Goal: Task Accomplishment & Management: Use online tool/utility

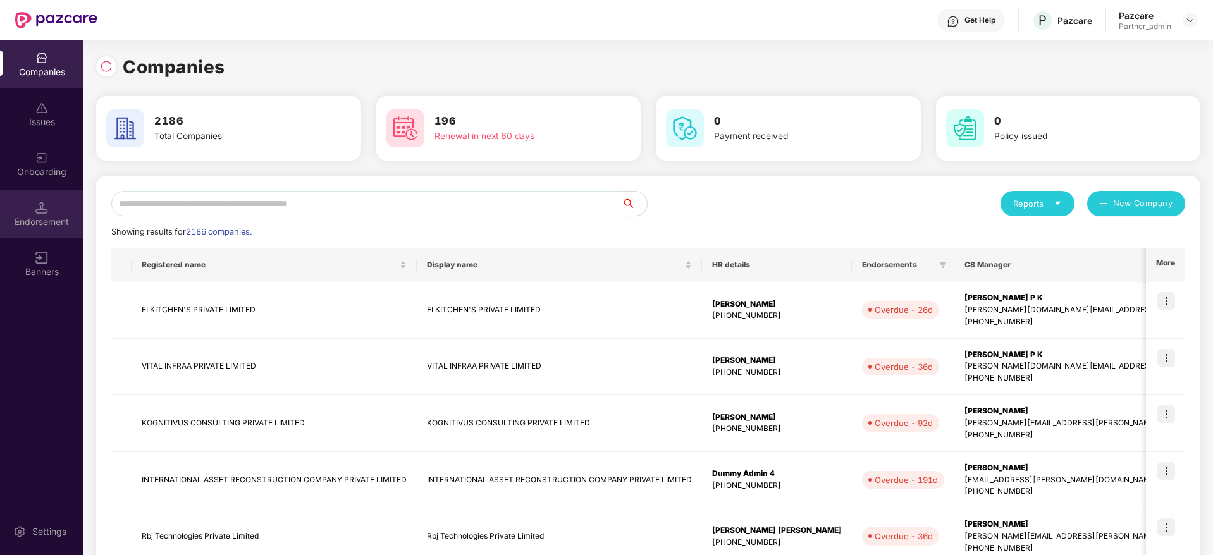
click at [37, 219] on div "Endorsement" at bounding box center [41, 222] width 83 height 13
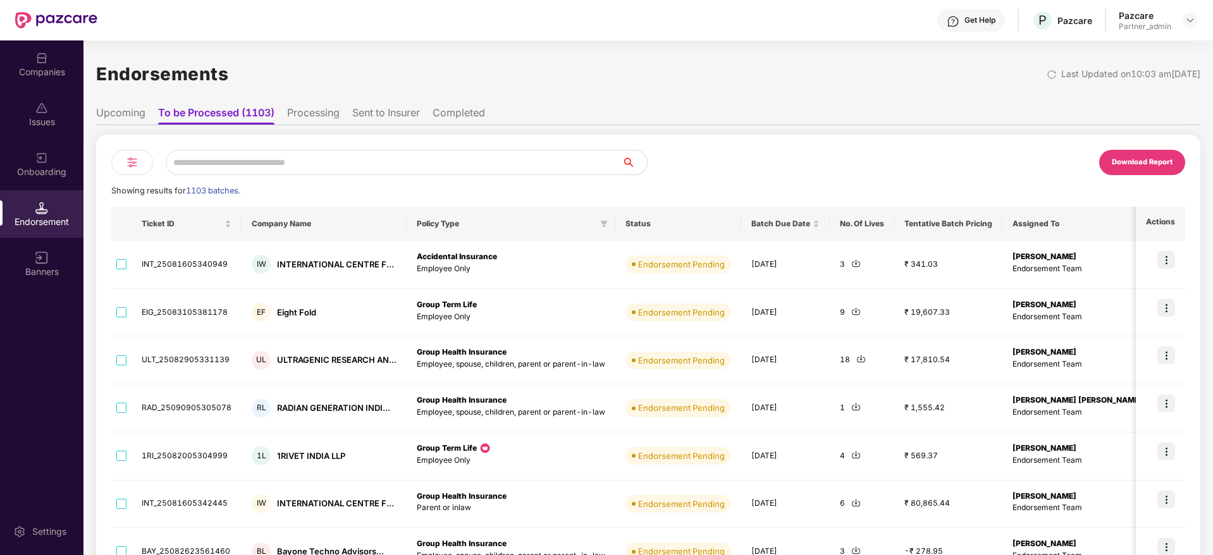
click at [123, 165] on div at bounding box center [132, 162] width 42 height 25
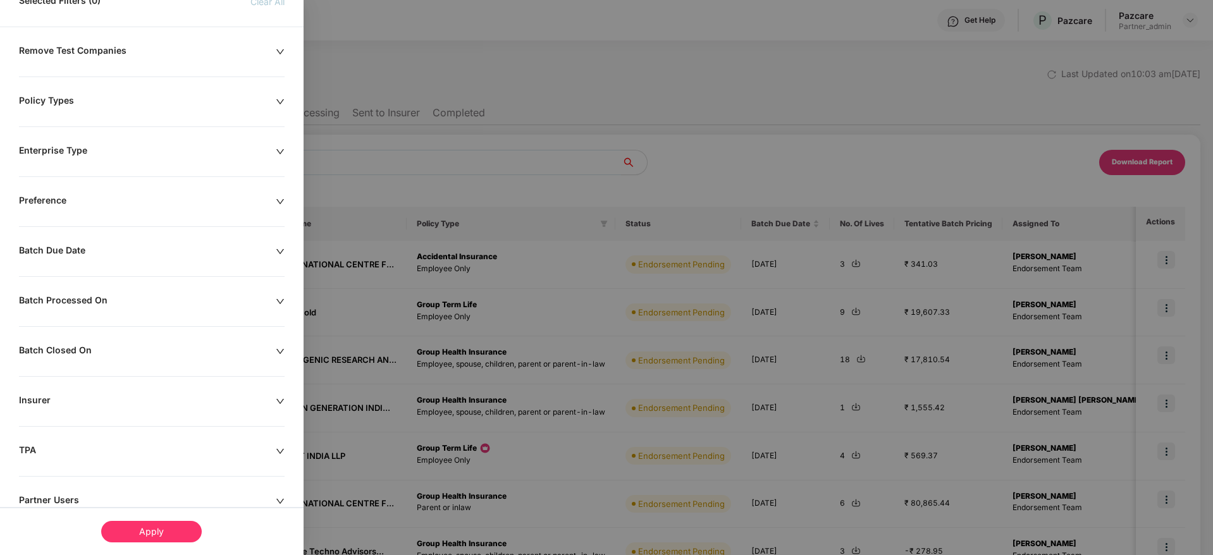
scroll to position [95, 0]
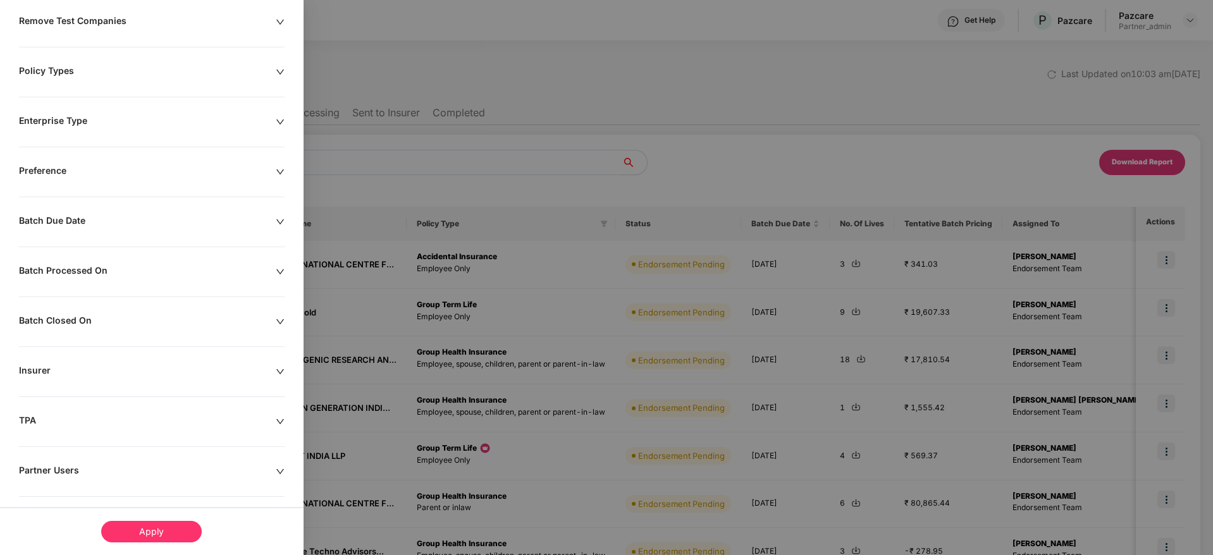
click at [273, 221] on div "Batch Due Date" at bounding box center [147, 222] width 257 height 14
click at [40, 260] on input at bounding box center [74, 261] width 97 height 14
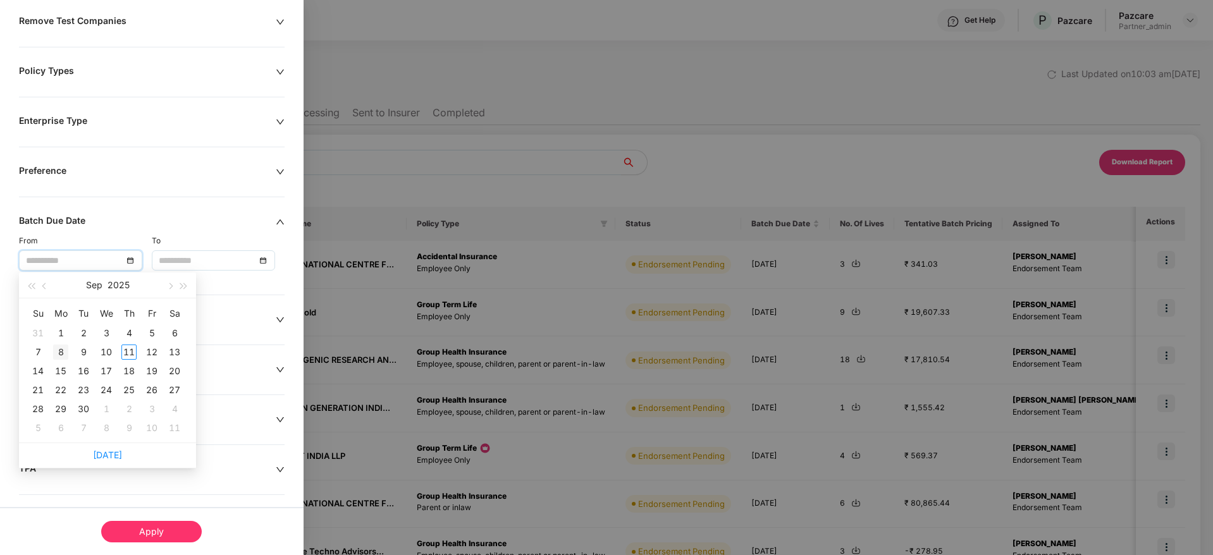
type input "**********"
click at [60, 352] on div "8" at bounding box center [60, 352] width 15 height 15
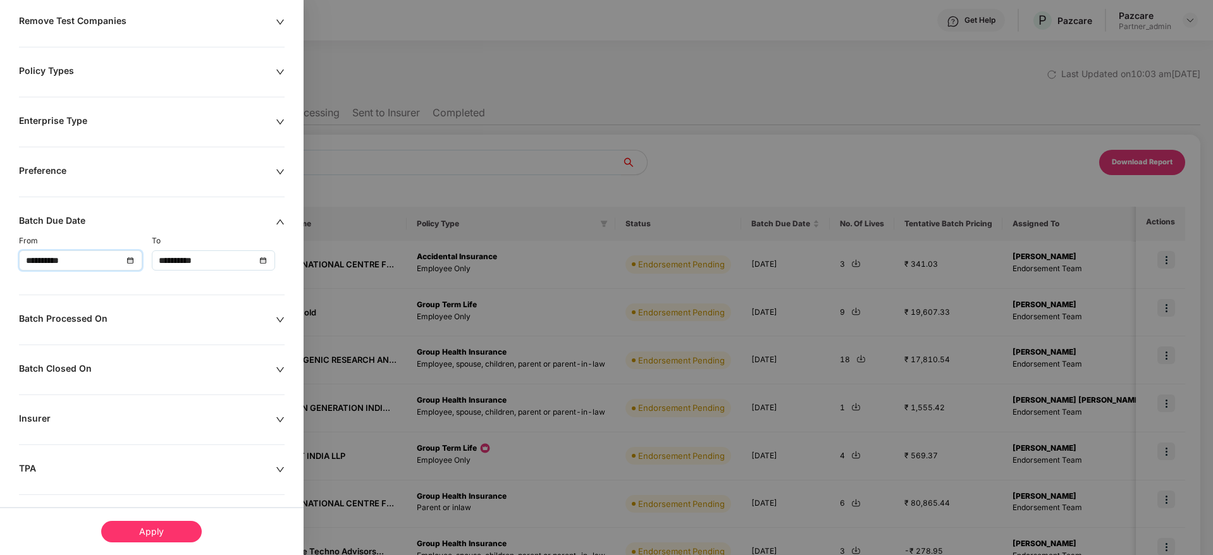
click at [265, 258] on div "**********" at bounding box center [213, 261] width 109 height 14
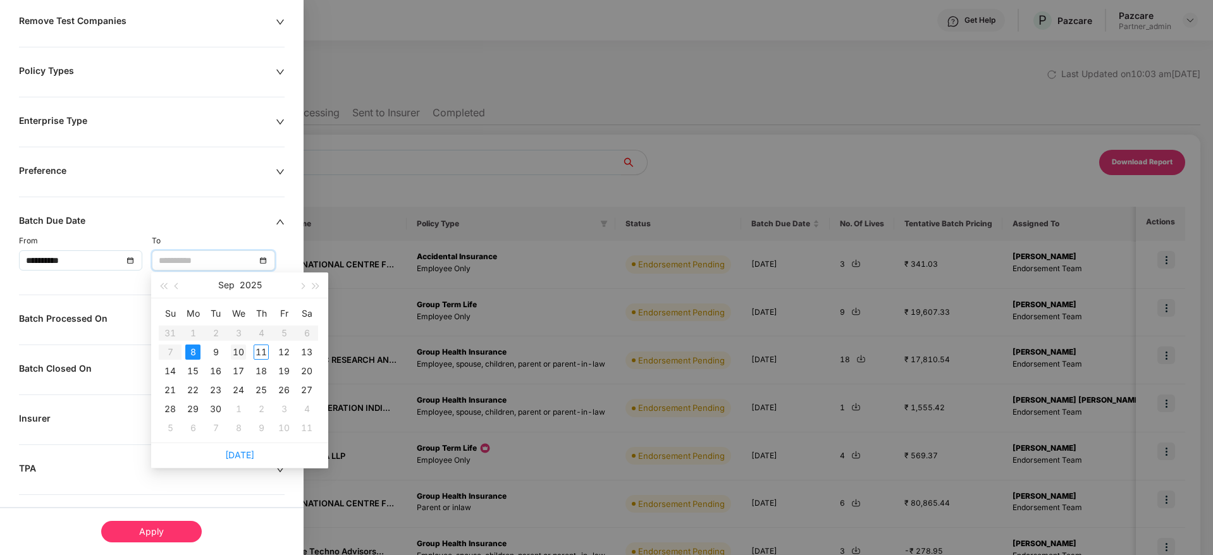
type input "**********"
click at [240, 352] on div "10" at bounding box center [238, 352] width 15 height 15
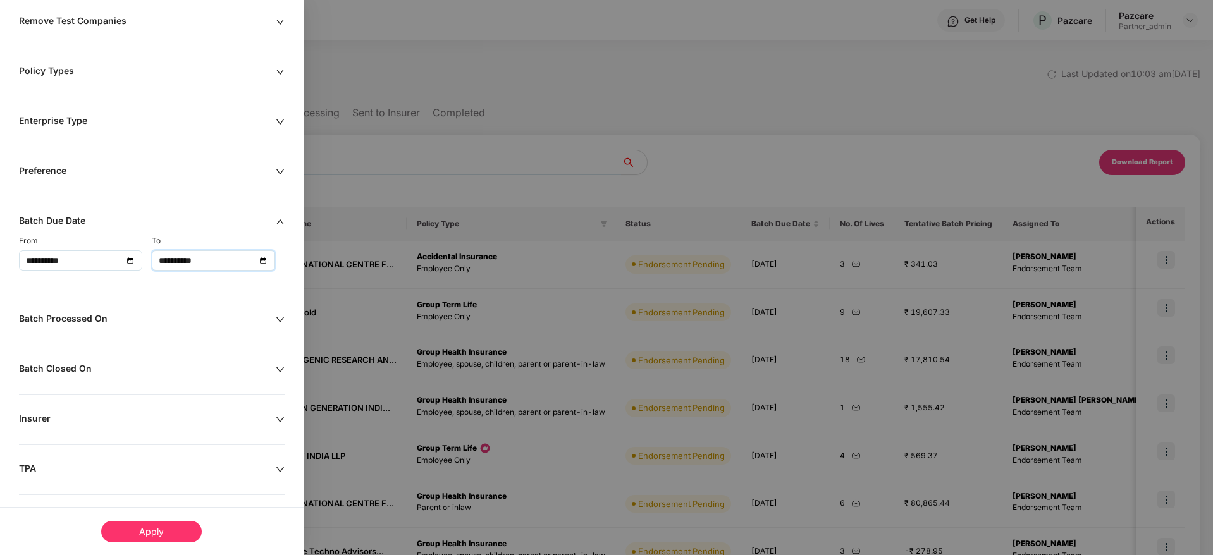
click at [170, 531] on div "Apply" at bounding box center [151, 532] width 101 height 22
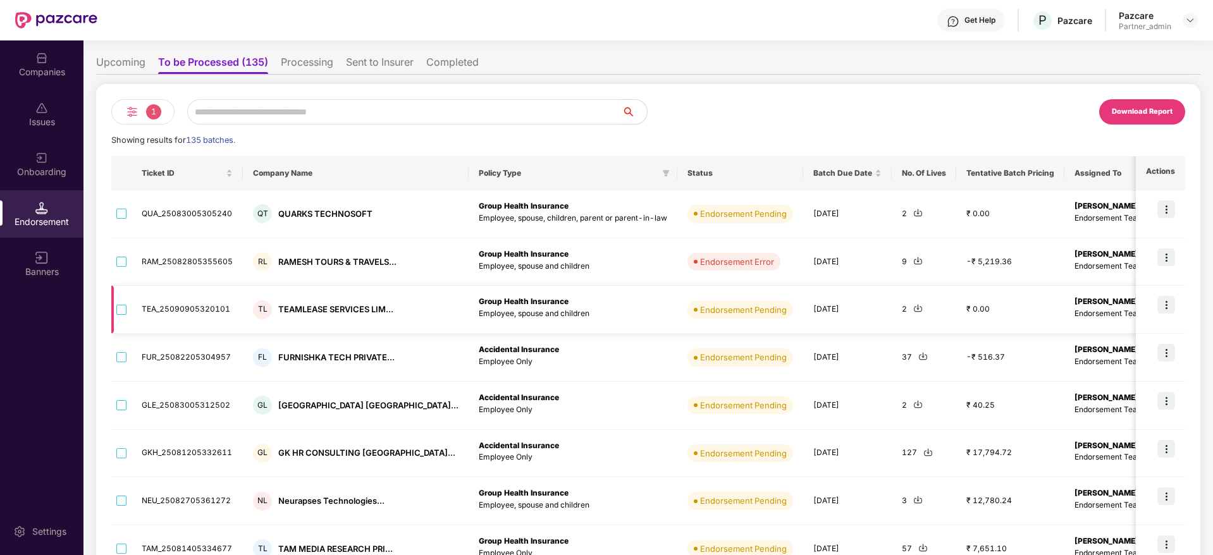
scroll to position [0, 0]
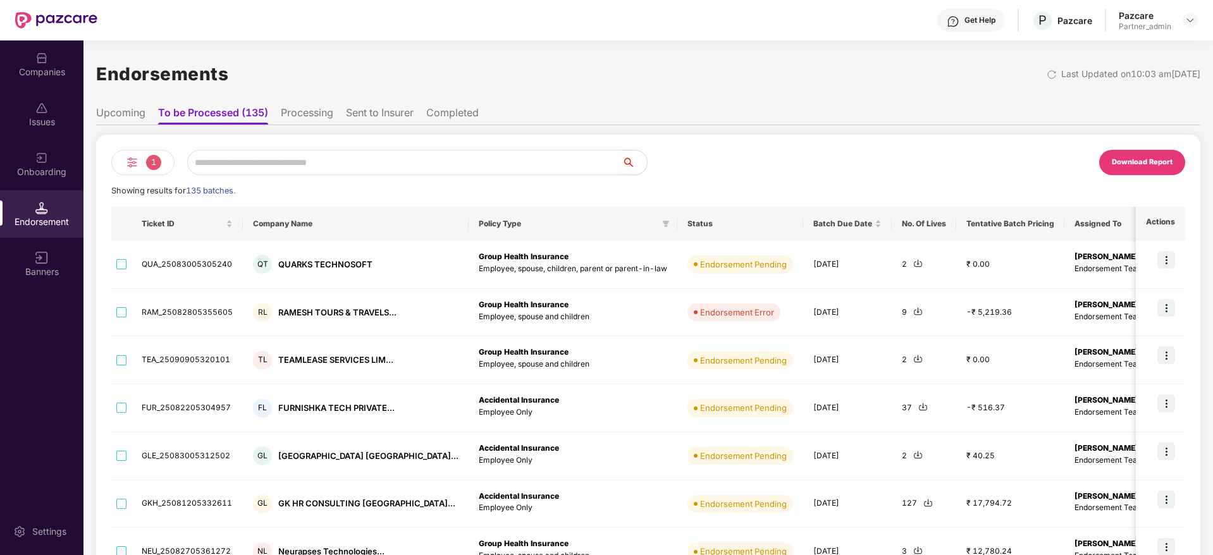
click at [1139, 156] on div "Download Report" at bounding box center [1142, 162] width 86 height 25
click at [131, 155] on img at bounding box center [132, 162] width 15 height 15
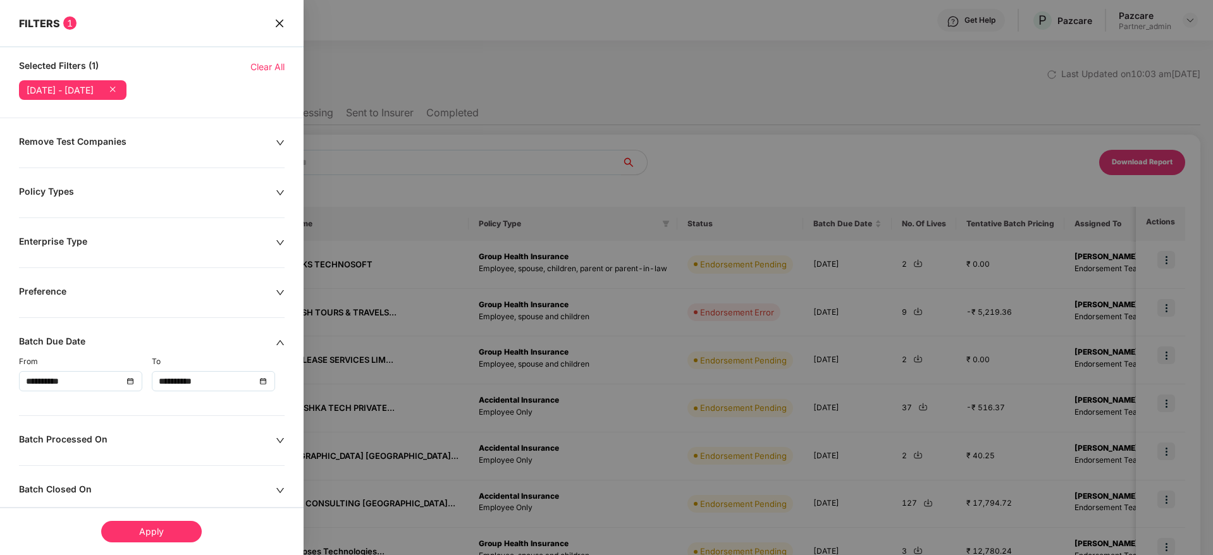
click at [538, 192] on div at bounding box center [606, 277] width 1213 height 555
click at [275, 22] on icon "close" at bounding box center [280, 23] width 10 height 10
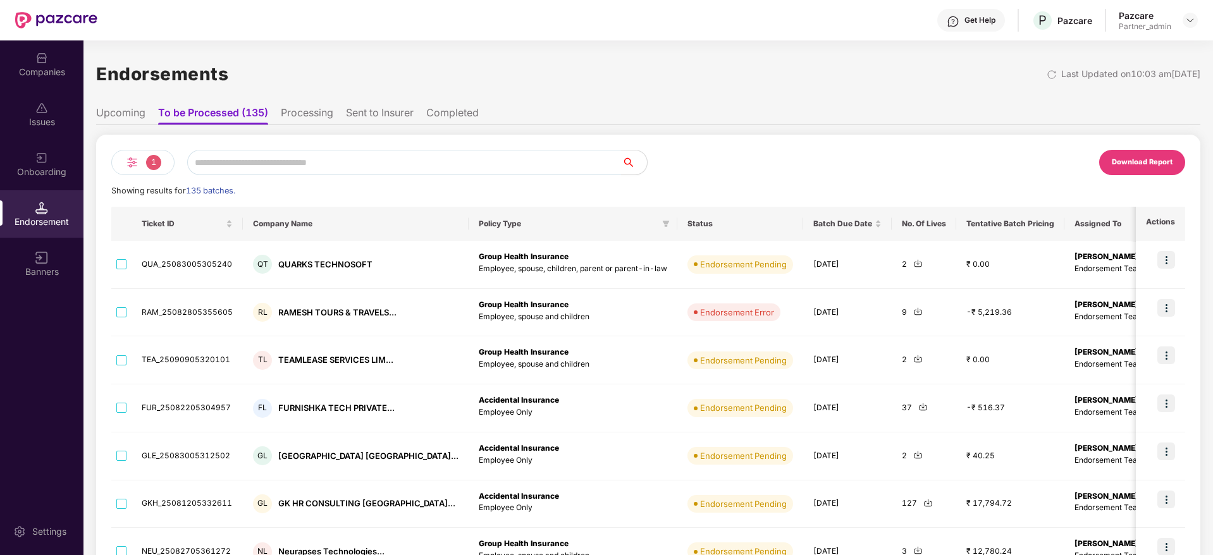
click at [135, 160] on img at bounding box center [132, 162] width 15 height 15
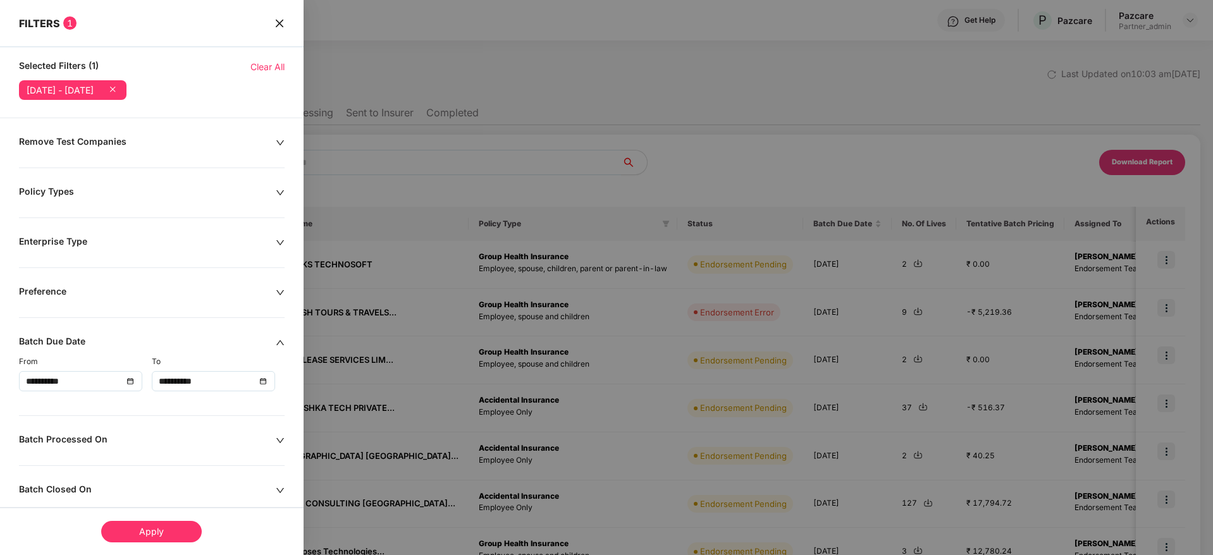
click at [280, 29] on span "close" at bounding box center [280, 22] width 10 height 13
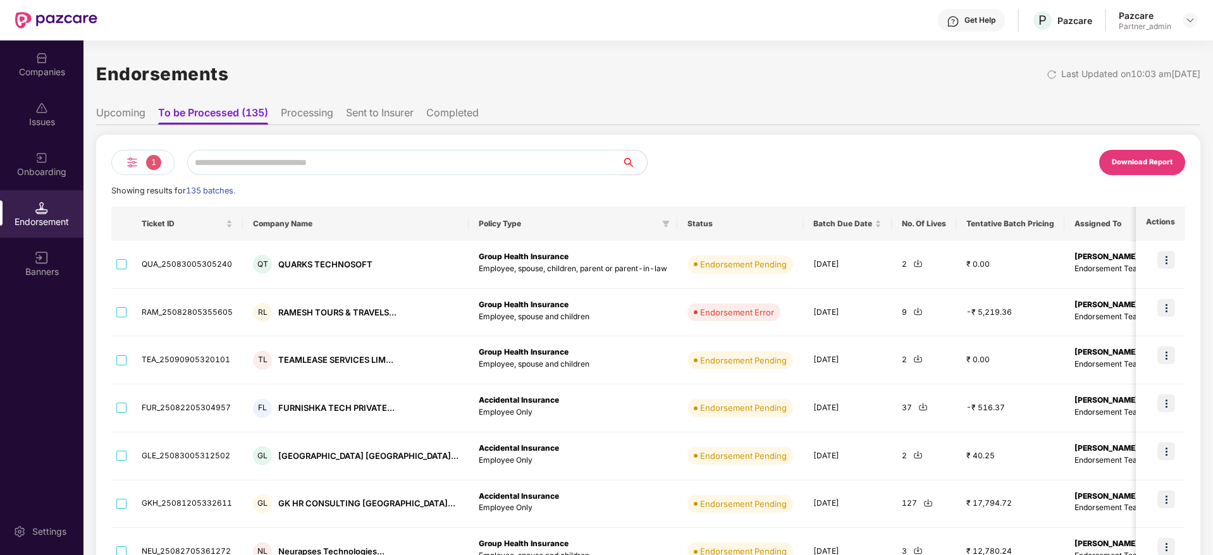
click at [129, 163] on img at bounding box center [132, 162] width 15 height 15
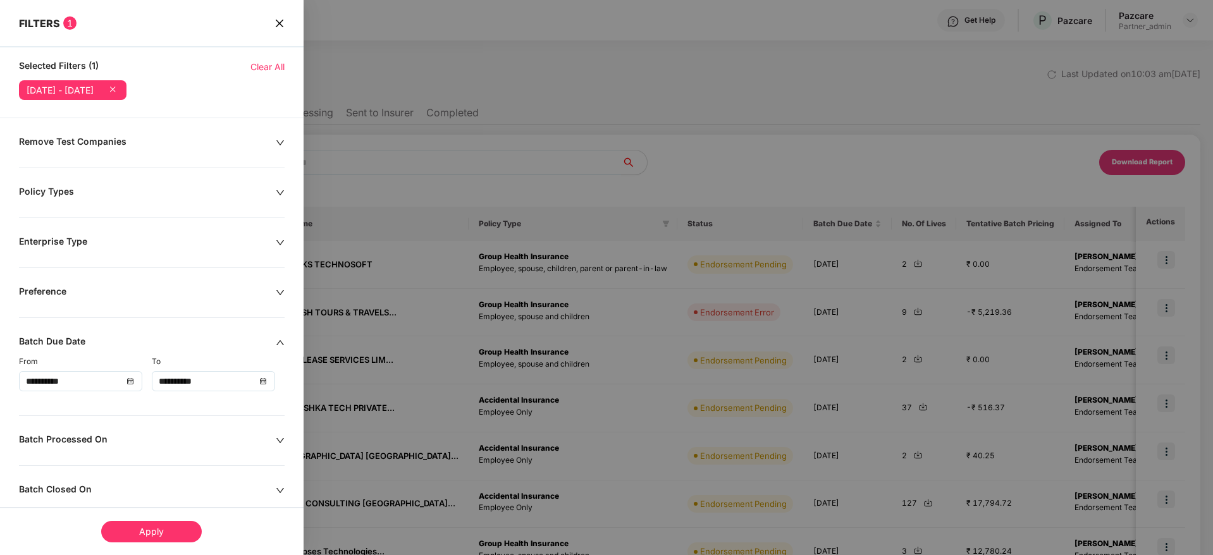
click at [261, 61] on span "Clear All" at bounding box center [267, 67] width 34 height 14
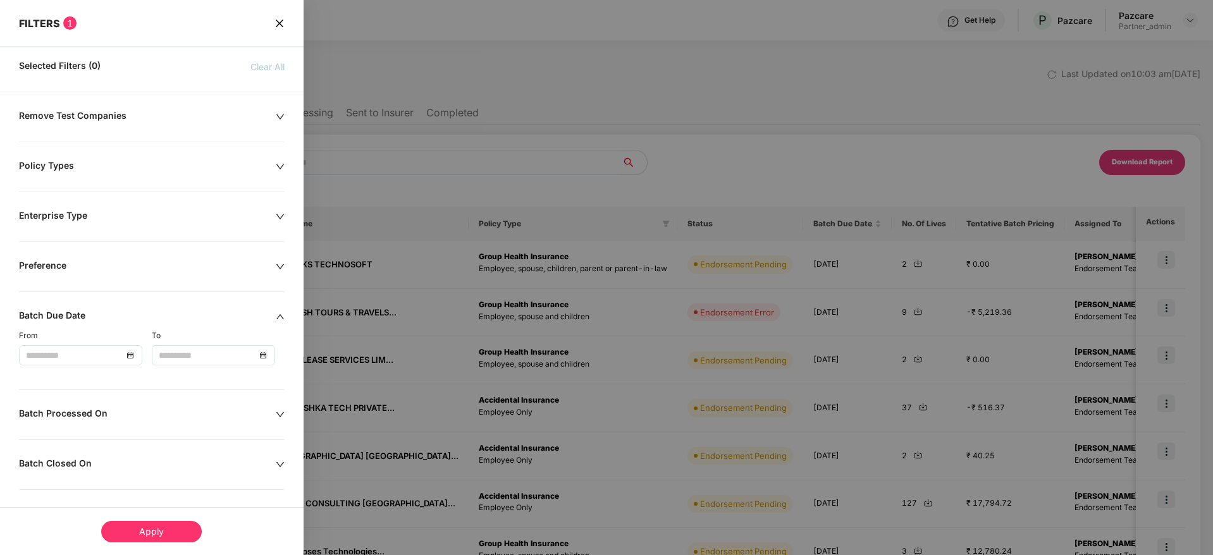
click at [280, 412] on icon "down" at bounding box center [280, 415] width 9 height 9
click at [131, 454] on div at bounding box center [80, 454] width 109 height 14
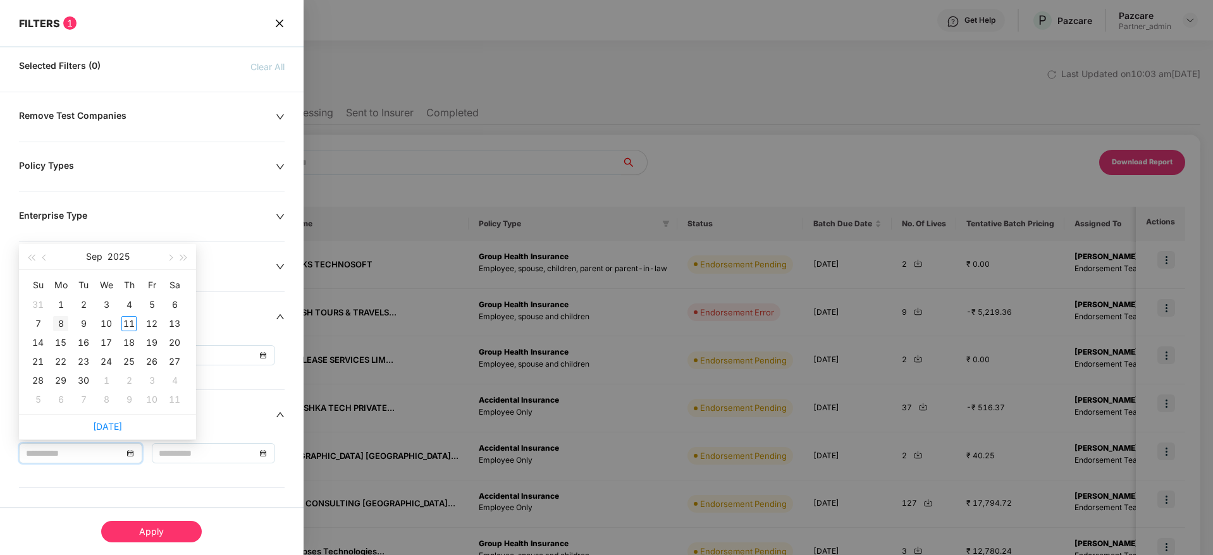
type input "**********"
click at [63, 323] on div "8" at bounding box center [60, 323] width 15 height 15
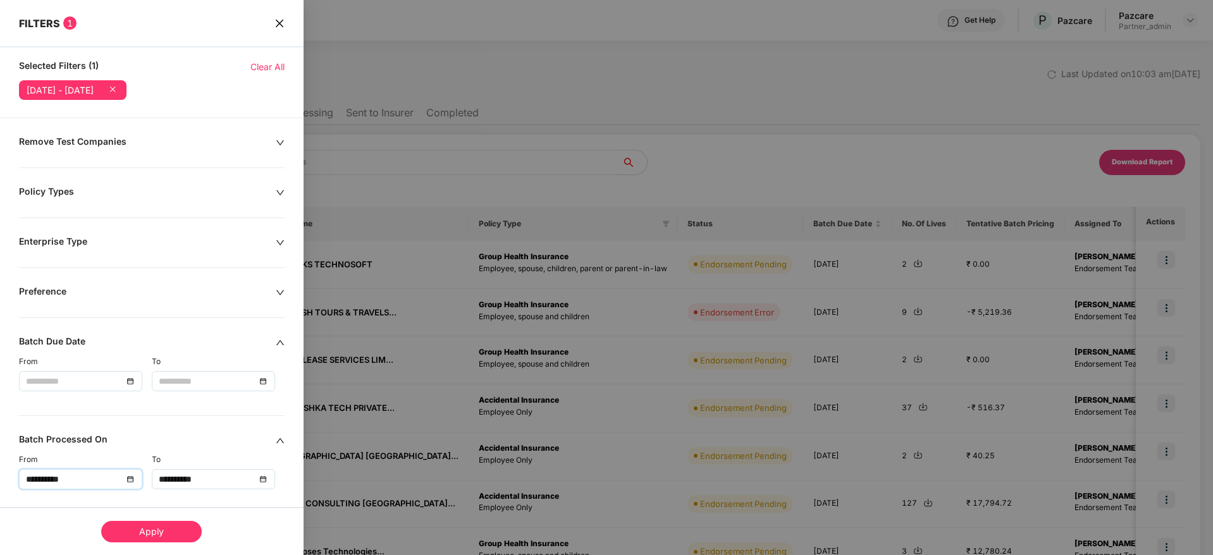
click at [266, 480] on div "**********" at bounding box center [213, 479] width 109 height 14
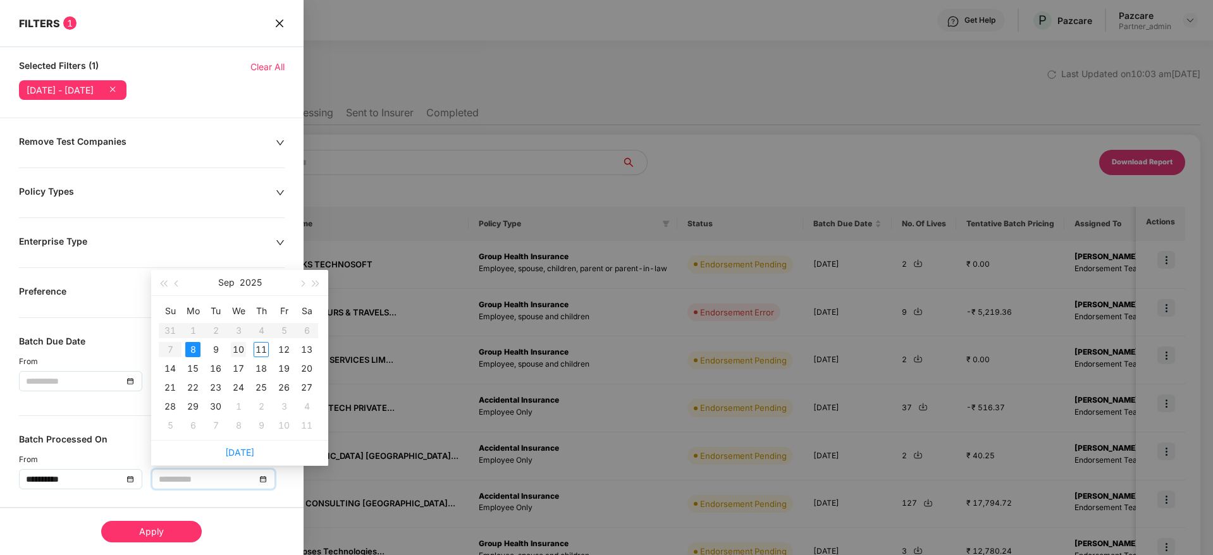
type input "**********"
click at [240, 349] on div "10" at bounding box center [238, 349] width 15 height 15
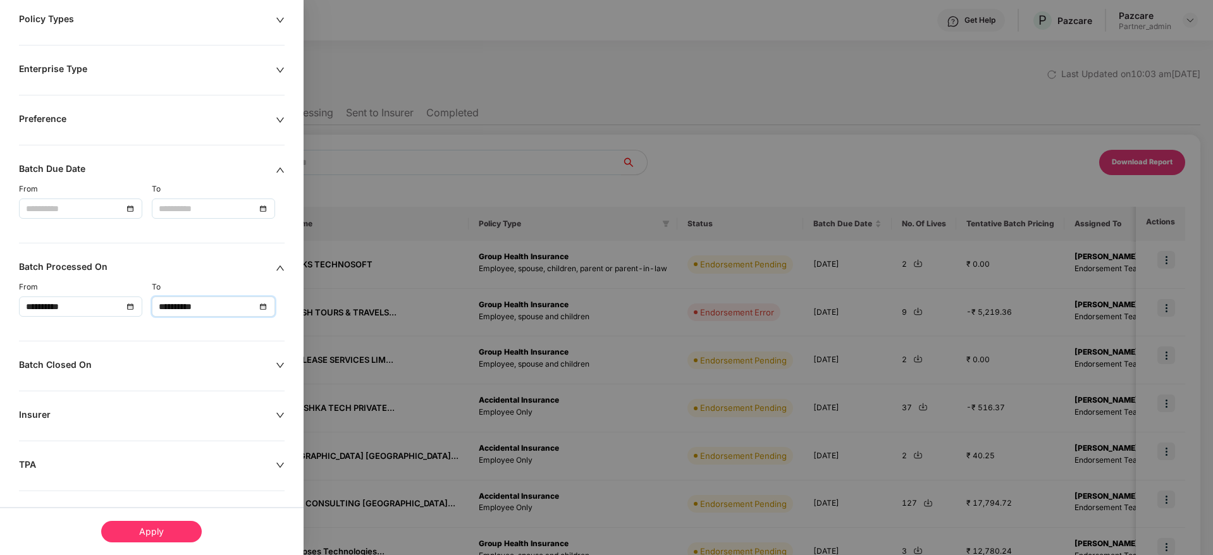
scroll to position [190, 0]
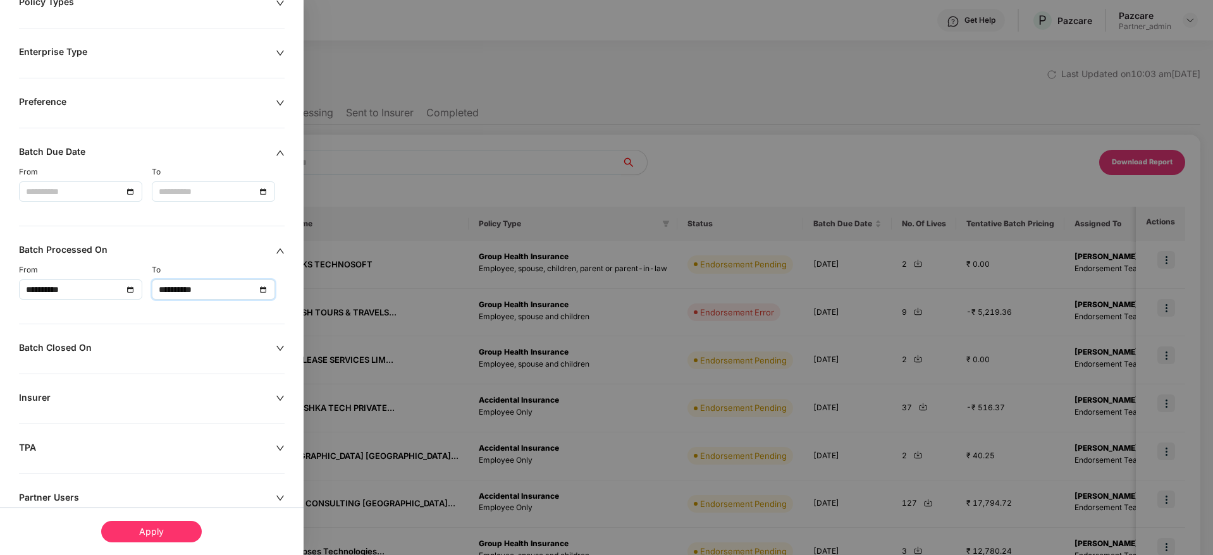
click at [161, 531] on div "Apply" at bounding box center [151, 532] width 101 height 22
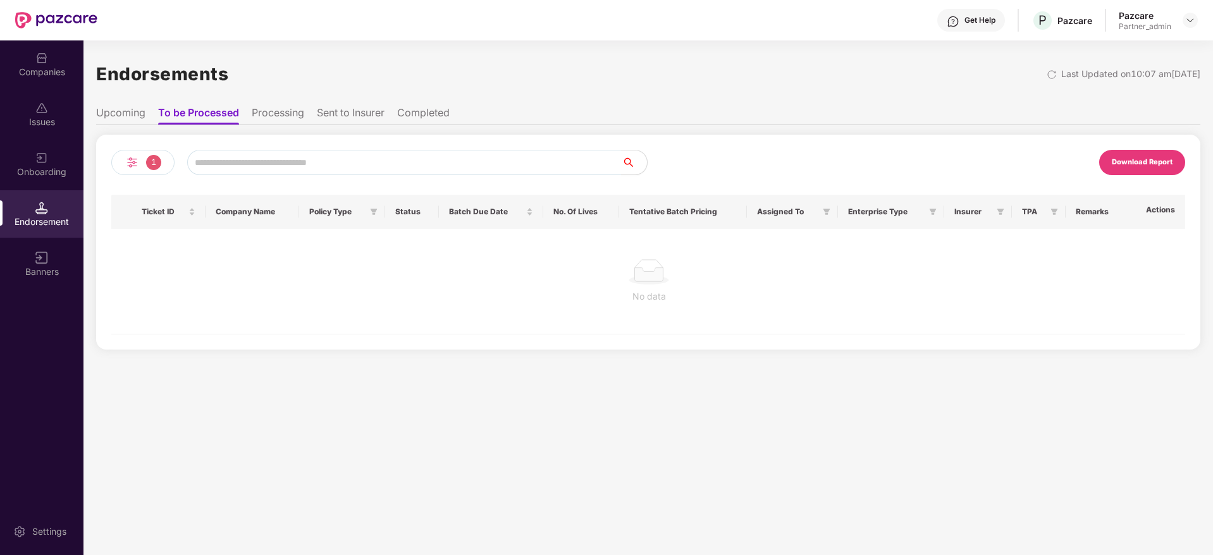
click at [374, 110] on li "Sent to Insurer" at bounding box center [351, 115] width 68 height 18
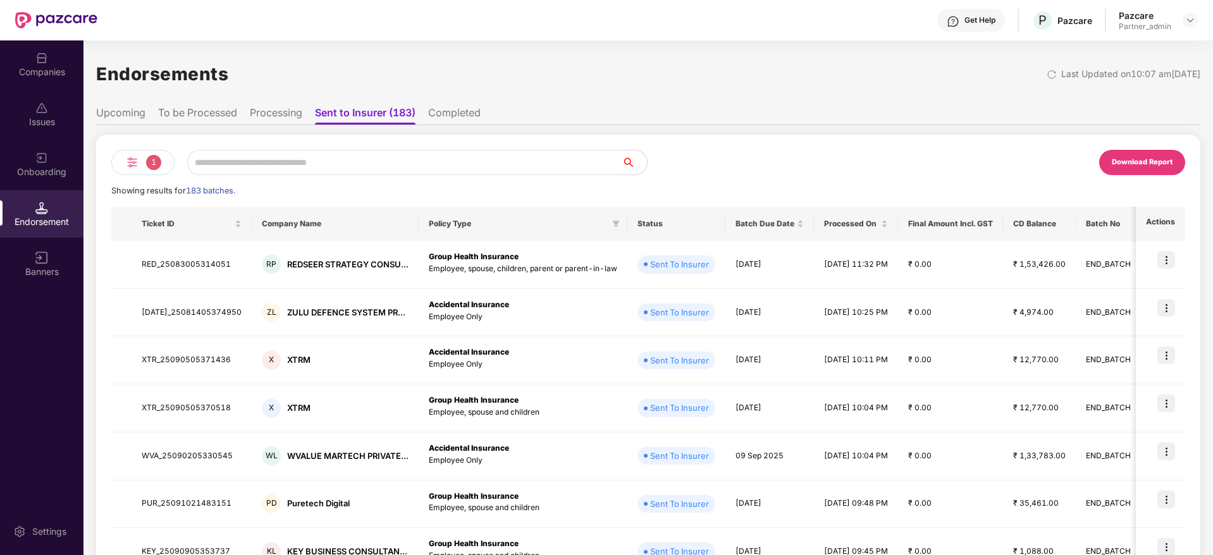
click at [274, 112] on li "Processing" at bounding box center [276, 115] width 52 height 18
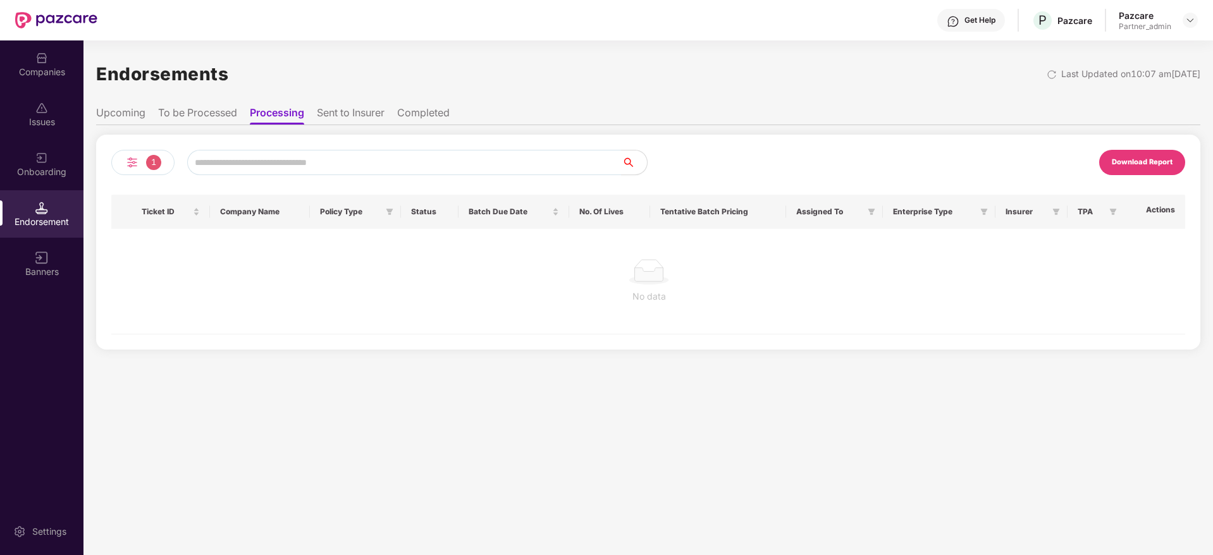
click at [345, 116] on li "Sent to Insurer" at bounding box center [351, 115] width 68 height 18
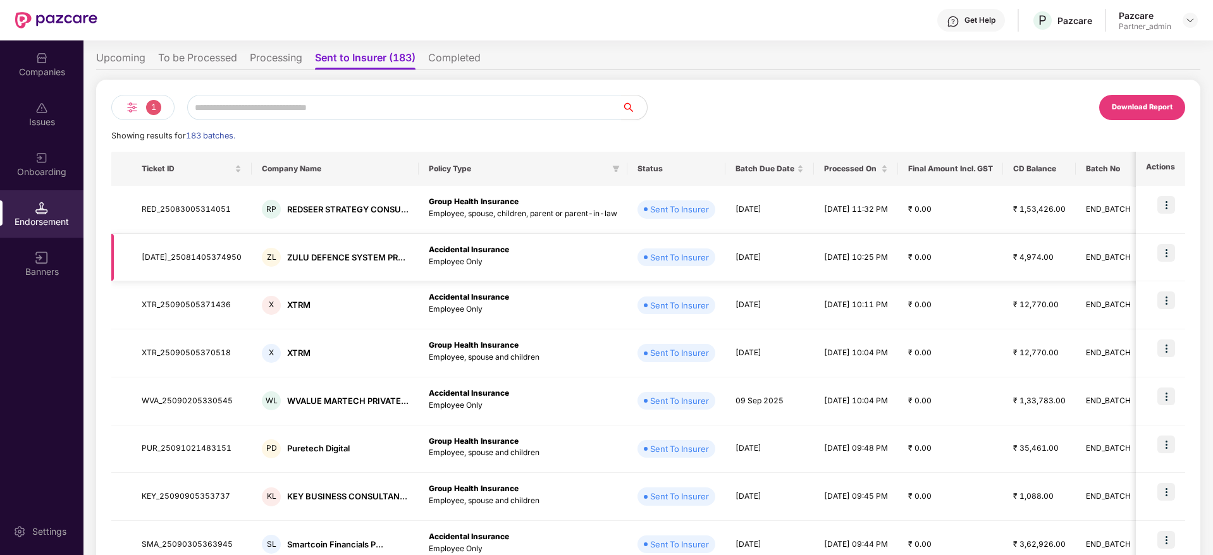
scroll to position [0, 0]
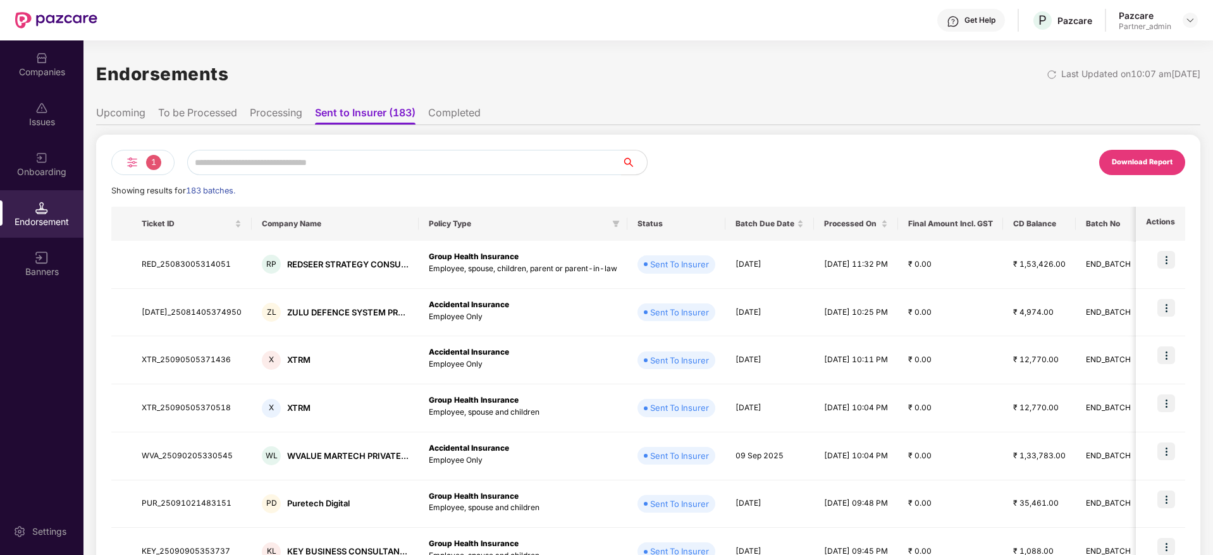
click at [1140, 166] on div "Download Report" at bounding box center [1142, 162] width 61 height 11
click at [132, 166] on img at bounding box center [132, 162] width 15 height 15
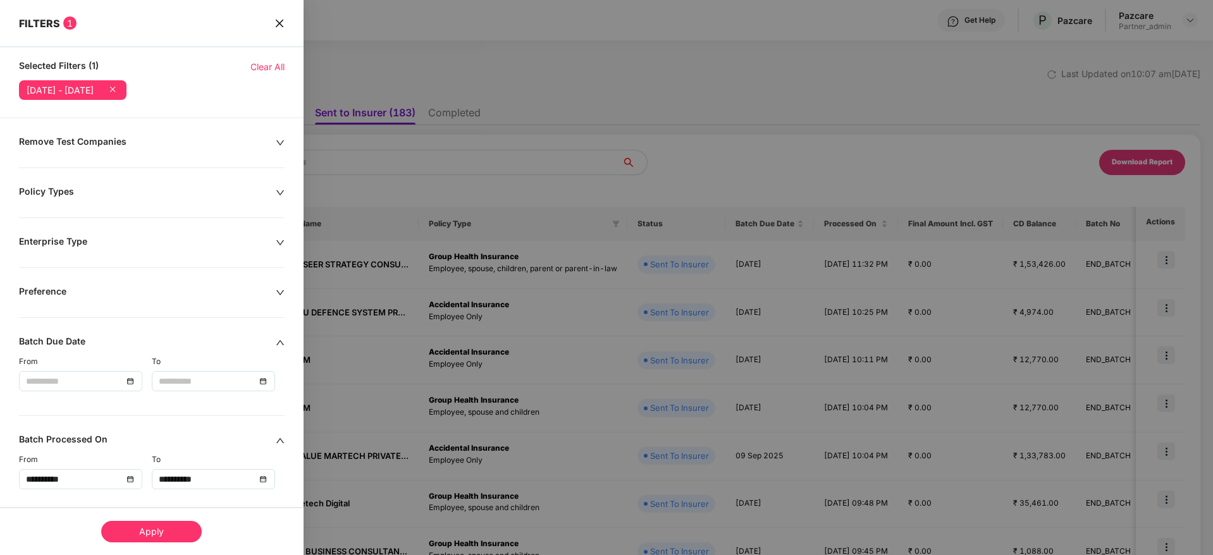
click at [262, 65] on span "Clear All" at bounding box center [267, 67] width 34 height 14
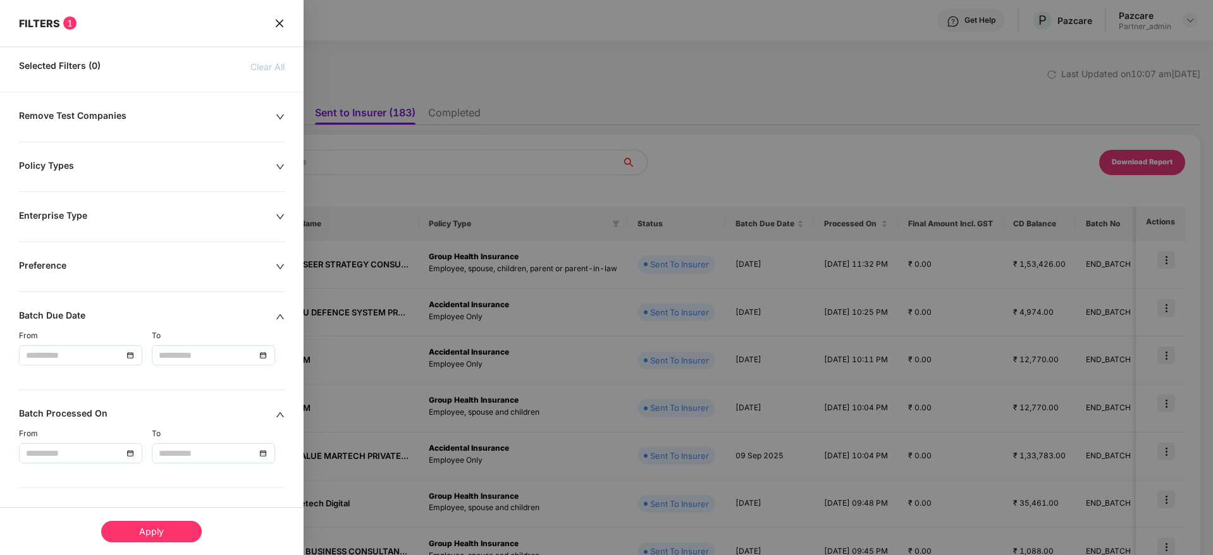
click at [276, 24] on icon "close" at bounding box center [280, 23] width 10 height 10
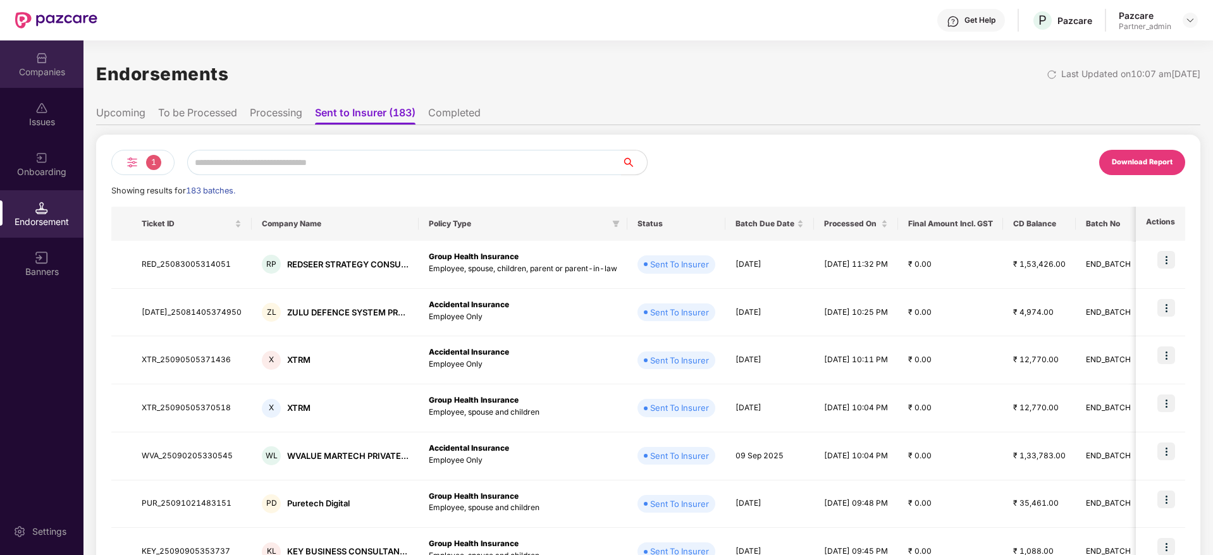
click at [66, 47] on div "Companies" at bounding box center [41, 63] width 83 height 47
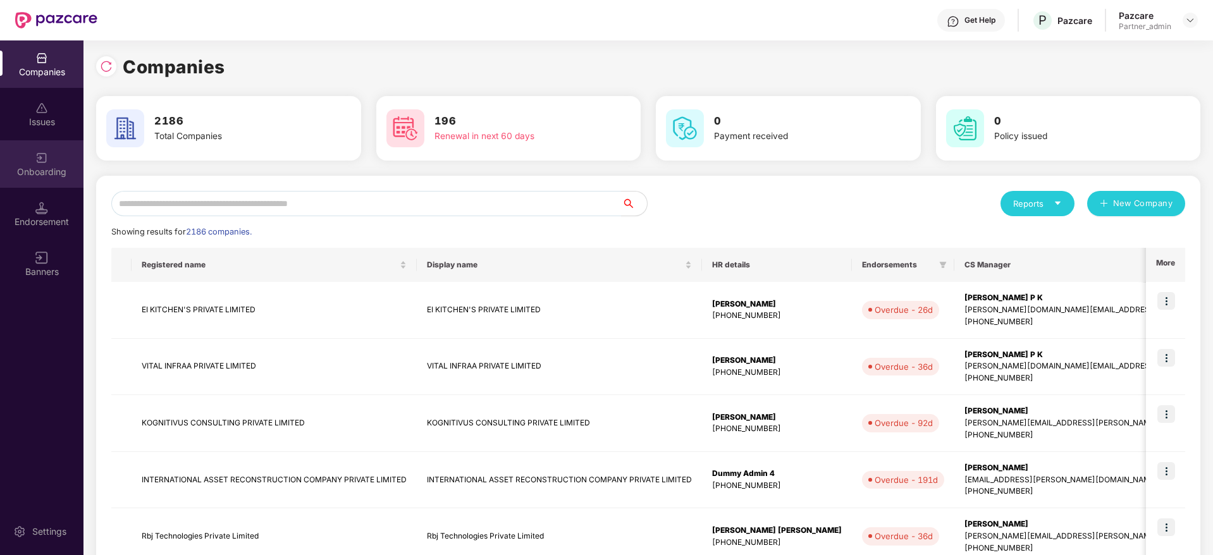
click at [45, 169] on div "Onboarding" at bounding box center [41, 172] width 83 height 13
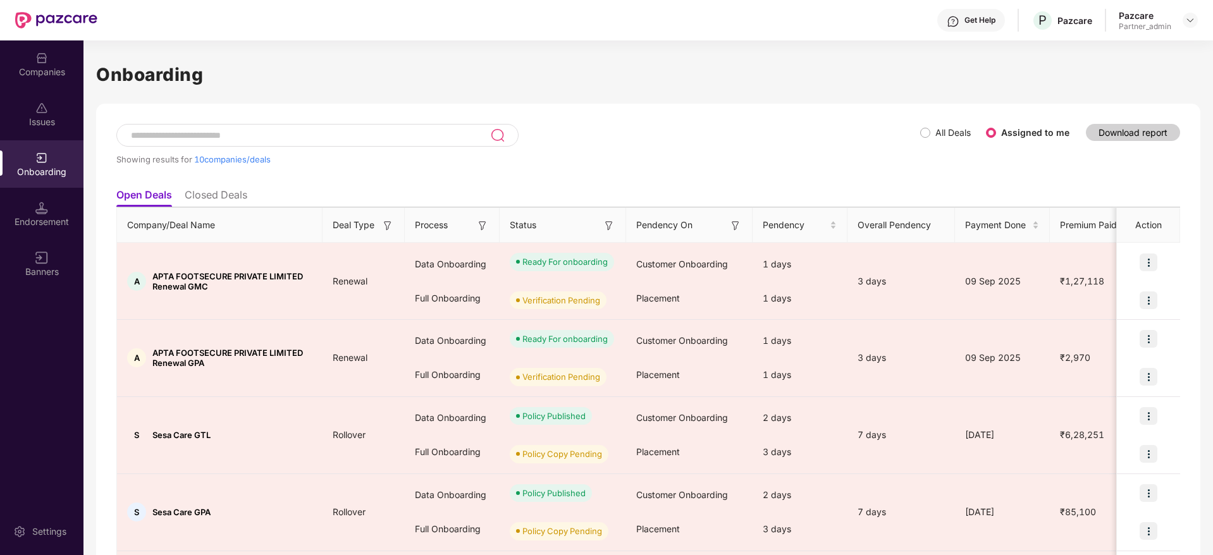
click at [46, 213] on img at bounding box center [41, 208] width 13 height 13
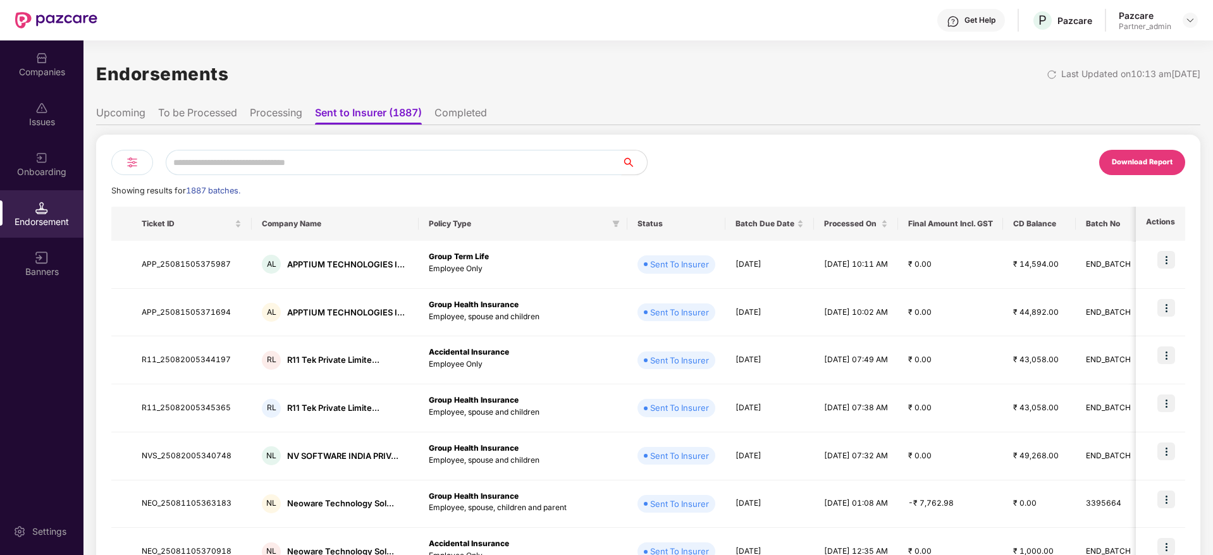
click at [256, 162] on input "text" at bounding box center [394, 162] width 456 height 25
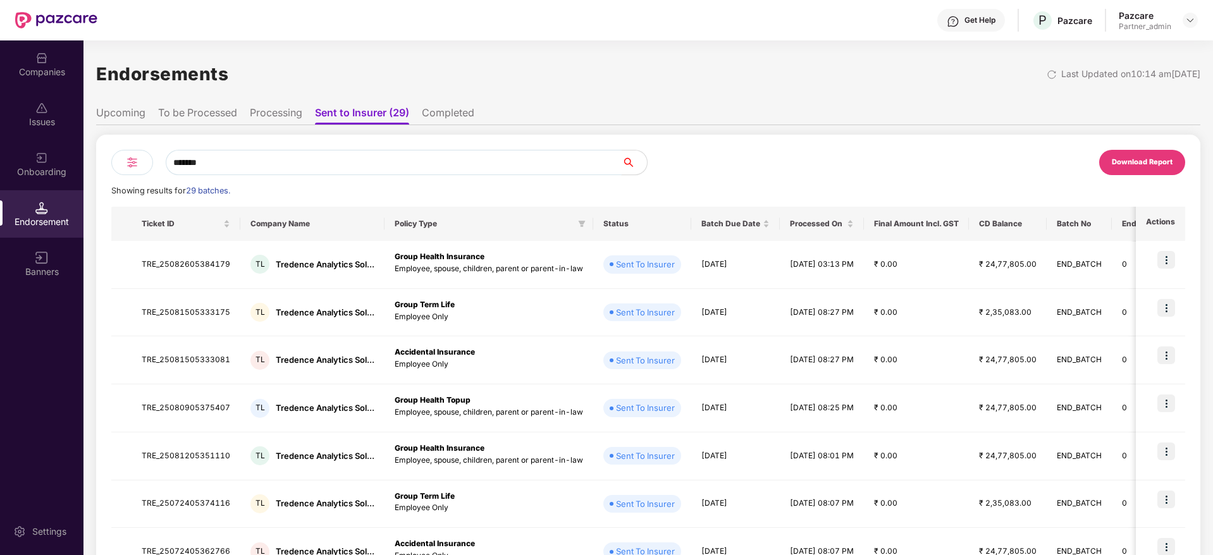
type input "*******"
click at [188, 122] on li "To be Processed" at bounding box center [197, 115] width 79 height 18
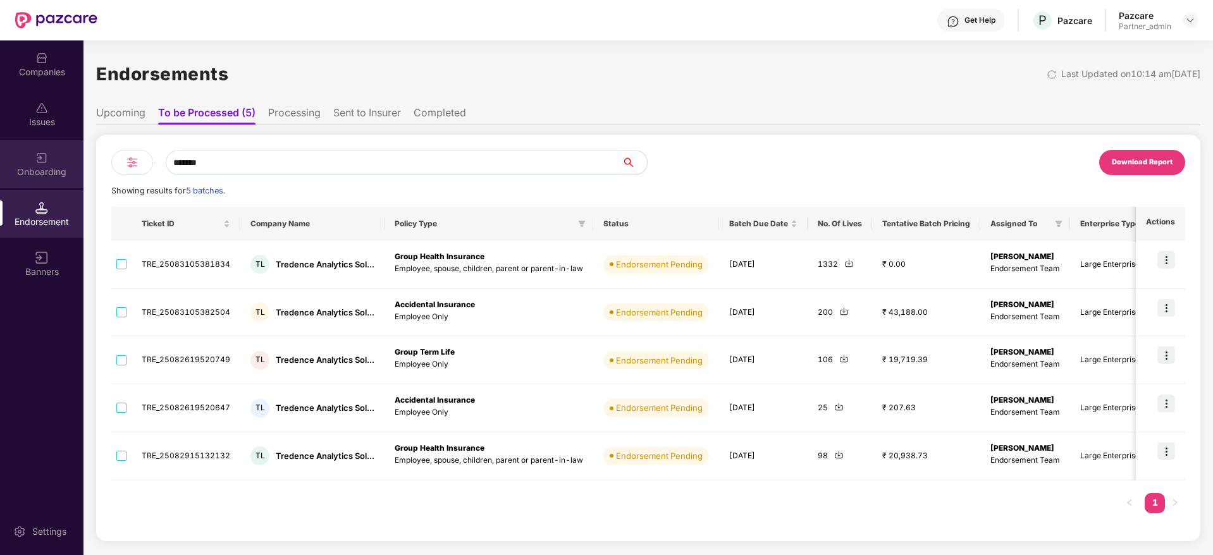
drag, startPoint x: 265, startPoint y: 164, endPoint x: 65, endPoint y: 157, distance: 200.0
click at [65, 157] on div "Companies Issues Onboarding Endorsement Banners Settings Endorsements Last Upda…" at bounding box center [606, 297] width 1213 height 515
type input "*"
type input "********"
click at [0, 133] on div "Companies Issues Onboarding Endorsement Banners Settings Endorsements Last Upda…" at bounding box center [606, 297] width 1213 height 515
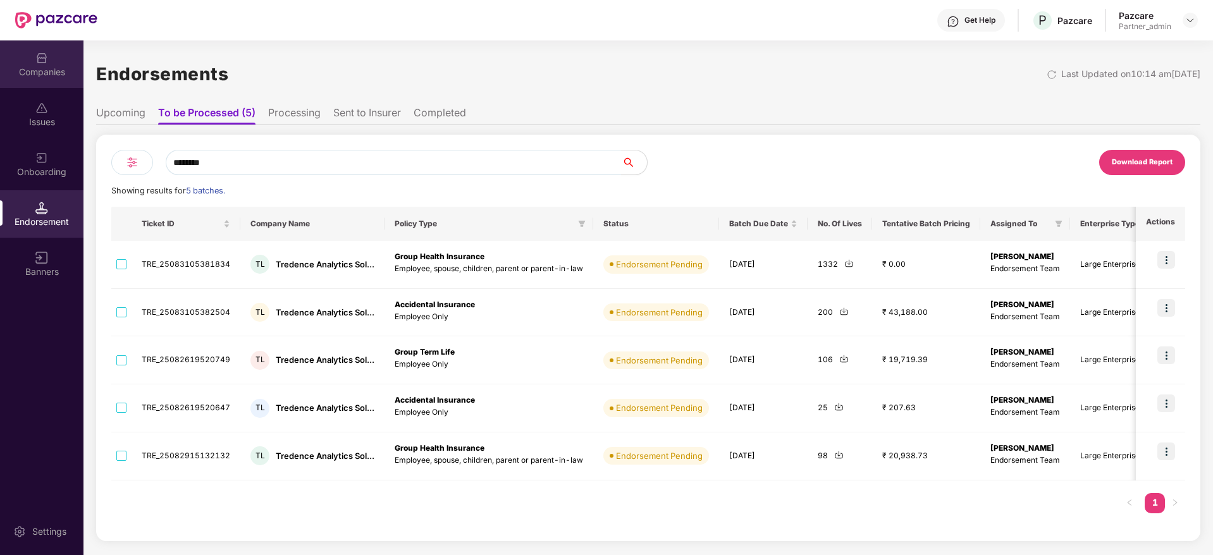
click at [47, 68] on div "Companies" at bounding box center [41, 72] width 83 height 13
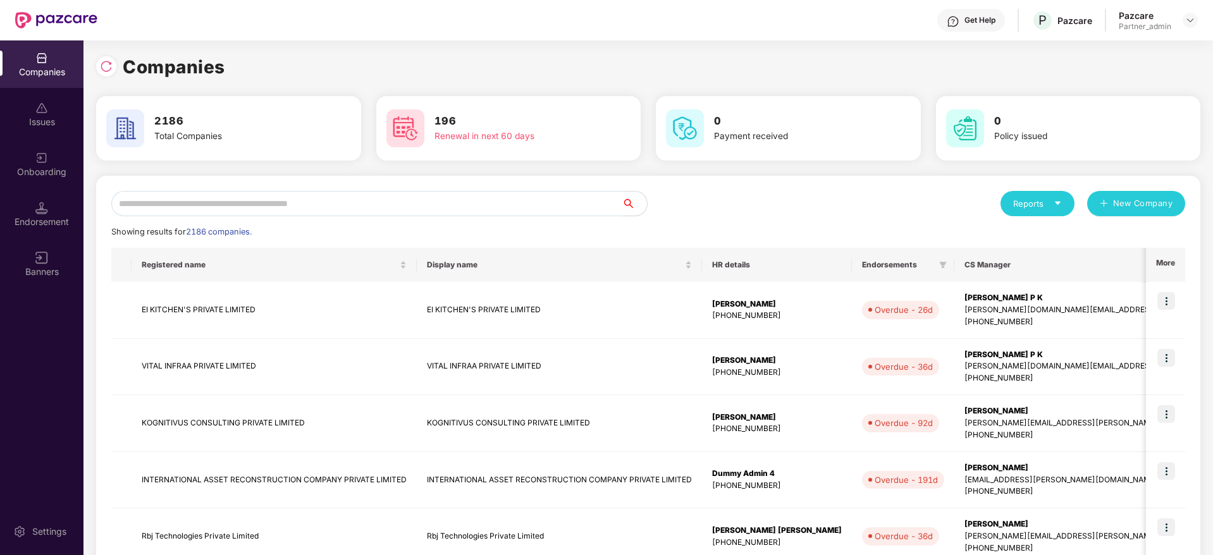
click at [185, 206] on input "text" at bounding box center [366, 203] width 510 height 25
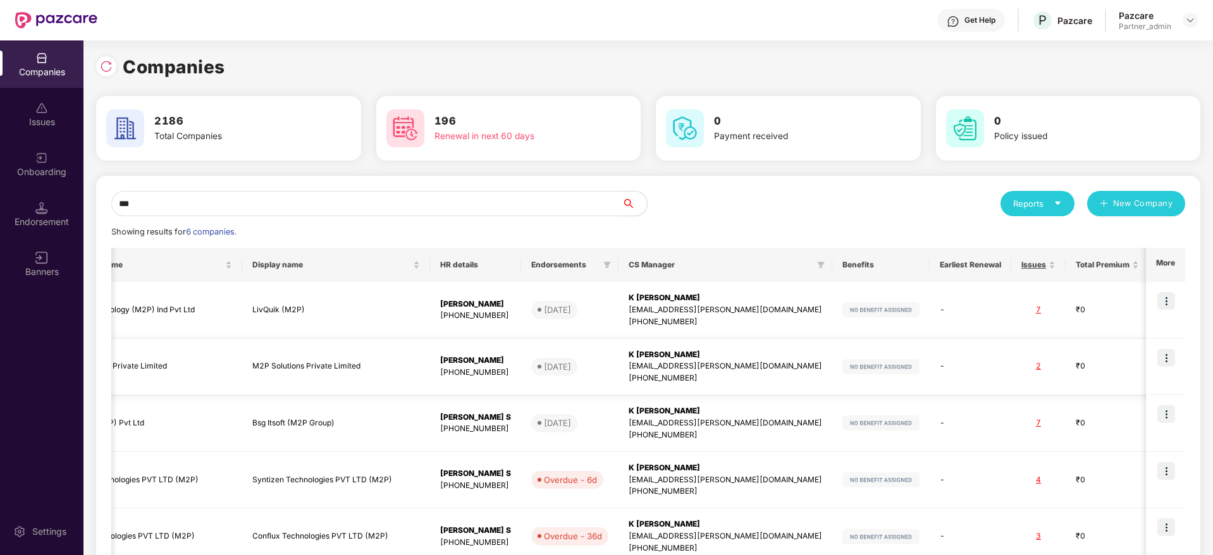
scroll to position [0, 85]
drag, startPoint x: 188, startPoint y: 201, endPoint x: 105, endPoint y: 197, distance: 82.9
click at [0, 164] on div "Companies Issues Onboarding Endorsement Banners Settings Companies 2186 Total C…" at bounding box center [606, 297] width 1213 height 515
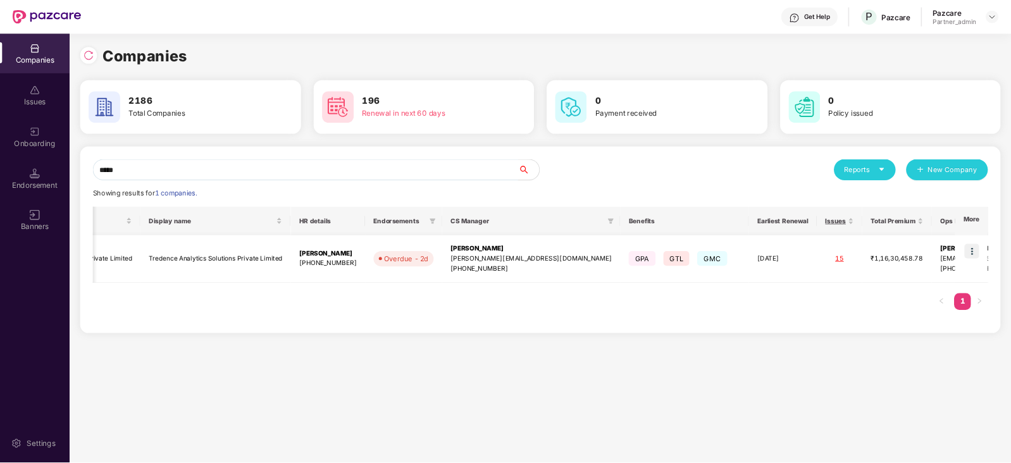
scroll to position [0, 0]
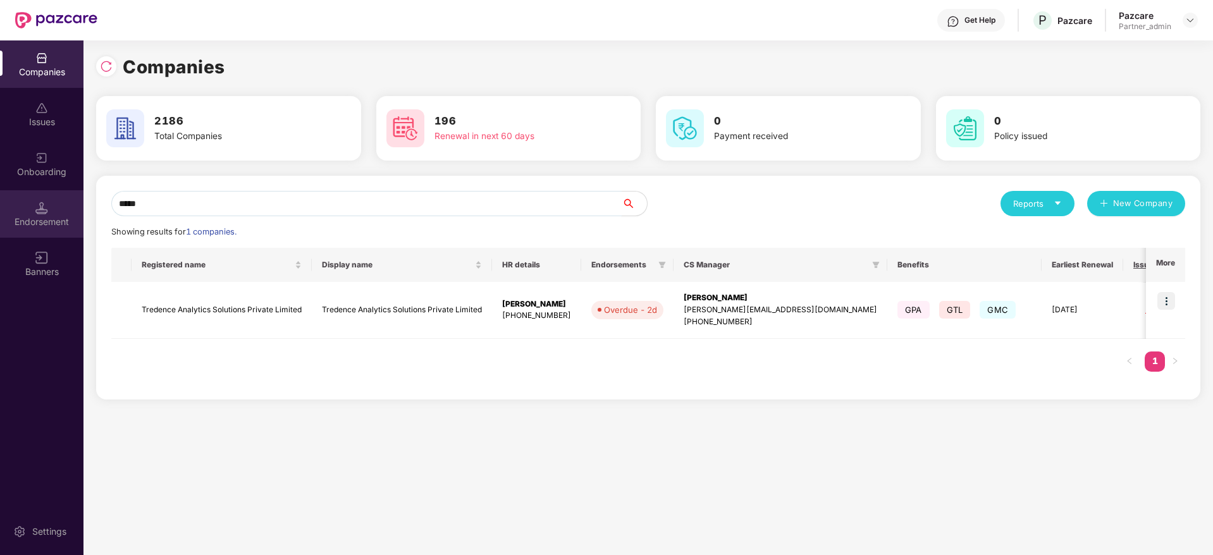
type input "*****"
click at [52, 214] on div "Endorsement" at bounding box center [41, 213] width 83 height 47
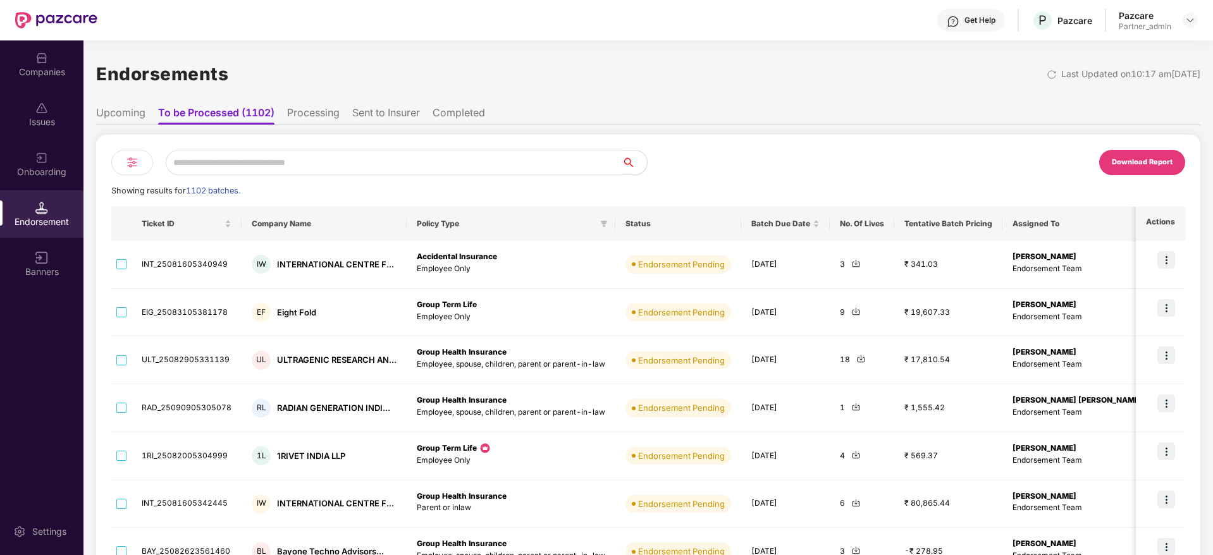
click at [210, 162] on input "text" at bounding box center [394, 162] width 456 height 25
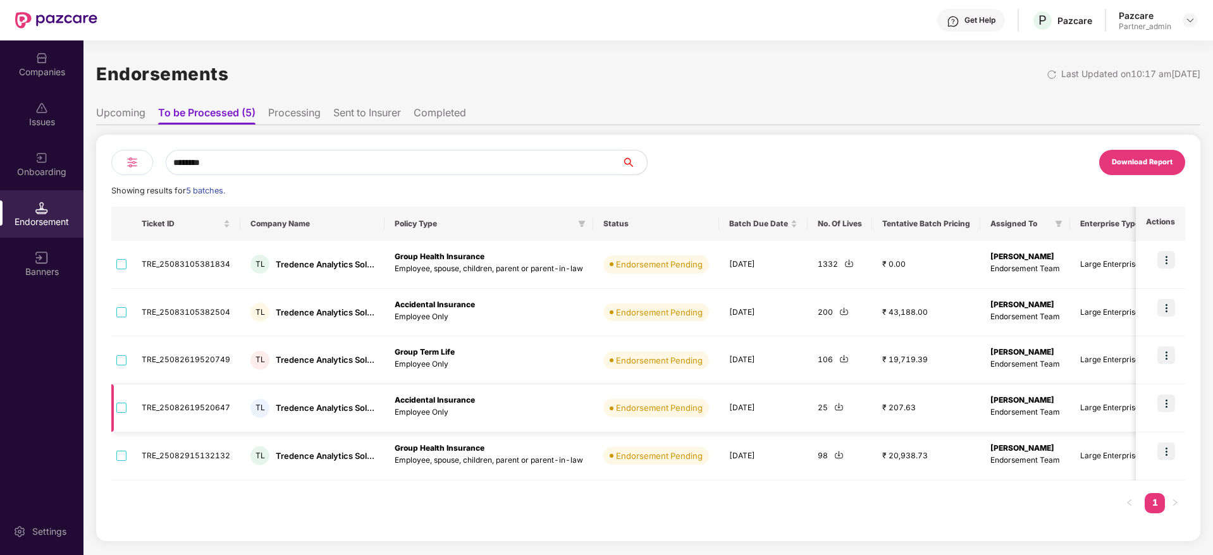
type input "********"
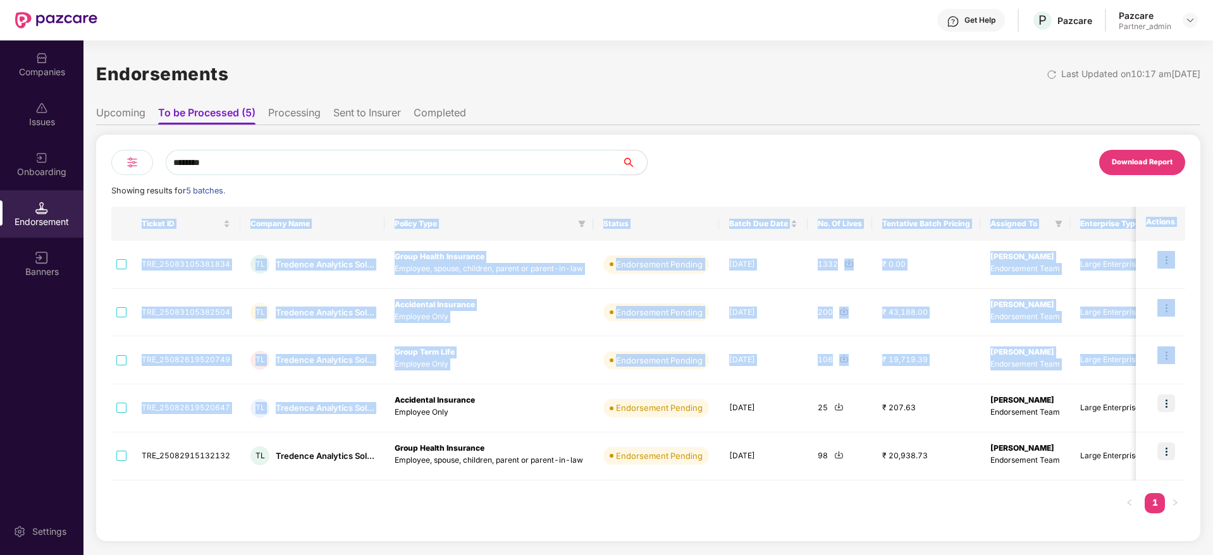
drag, startPoint x: 392, startPoint y: 398, endPoint x: 1059, endPoint y: 483, distance: 673.2
click at [1059, 483] on div "Ticket ID Company Name Policy Type Status Batch Due Date No. Of Lives Tentative…" at bounding box center [648, 366] width 1074 height 319
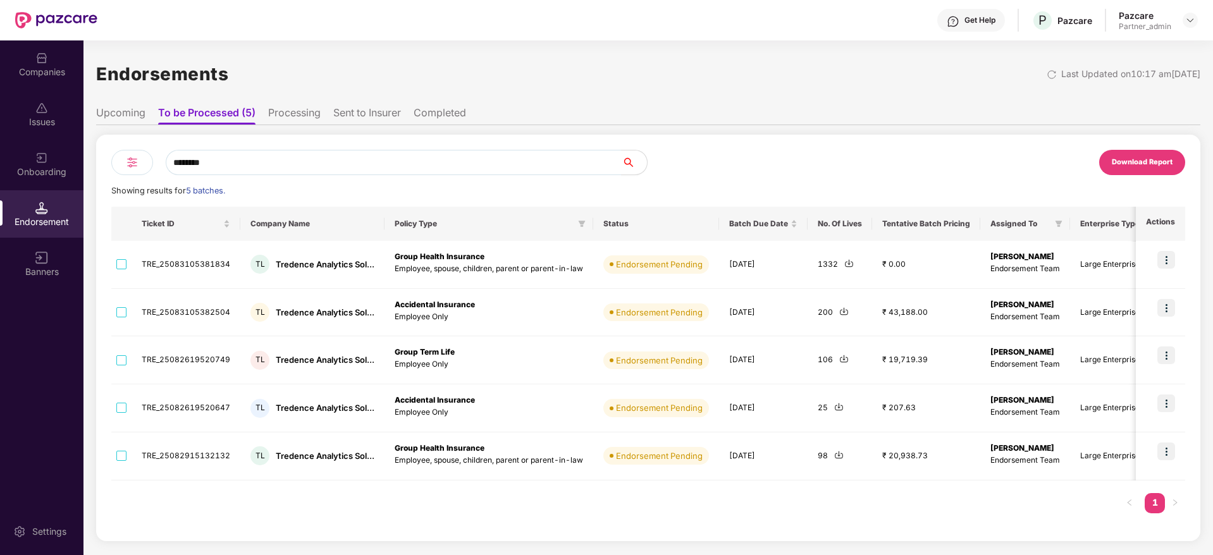
click at [395, 515] on div "Ticket ID Company Name Policy Type Status Batch Due Date No. Of Lives Tentative…" at bounding box center [648, 366] width 1074 height 319
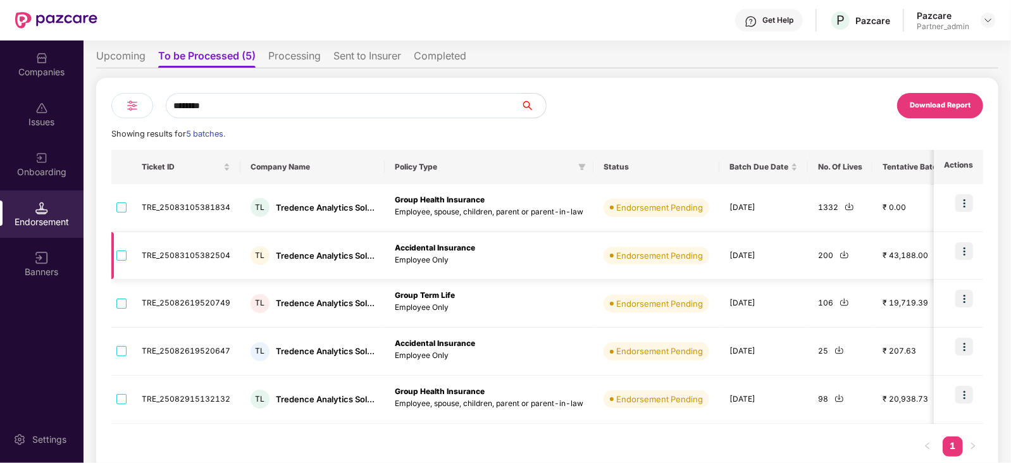
scroll to position [78, 0]
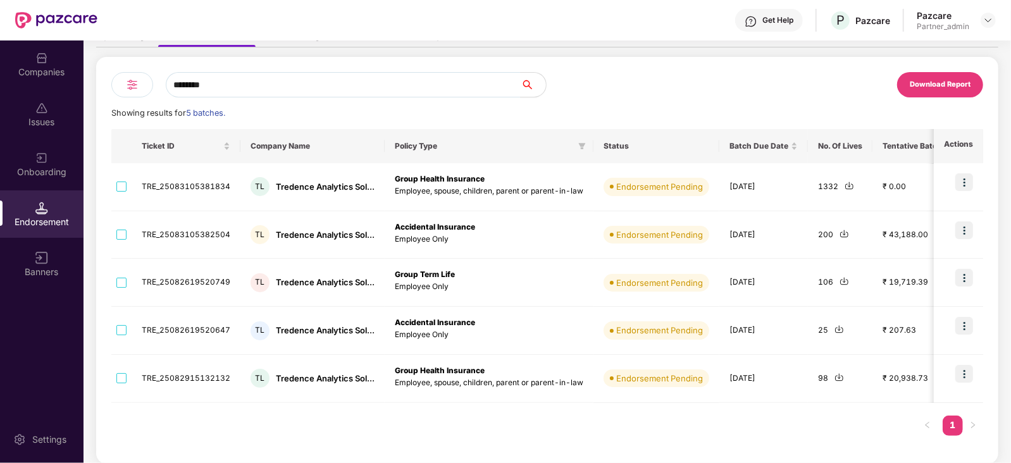
click at [42, 259] on img at bounding box center [41, 258] width 13 height 13
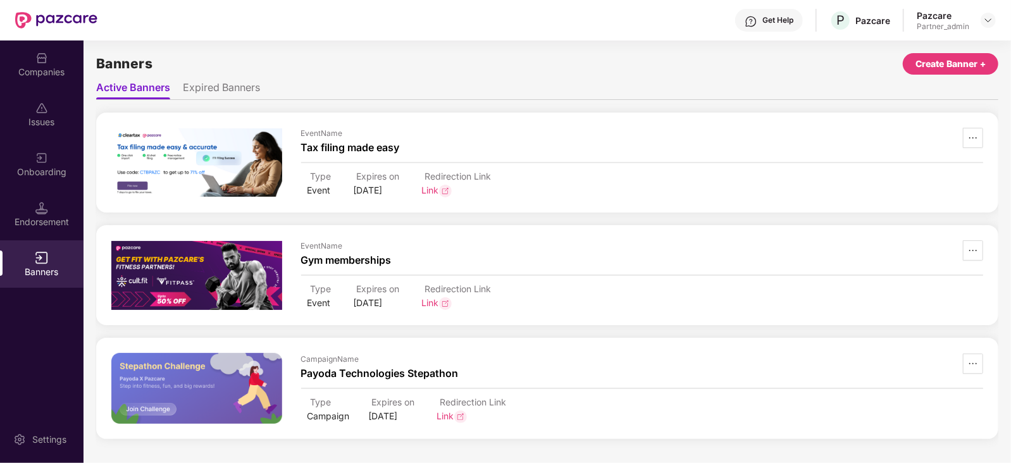
click at [40, 207] on img at bounding box center [41, 208] width 13 height 13
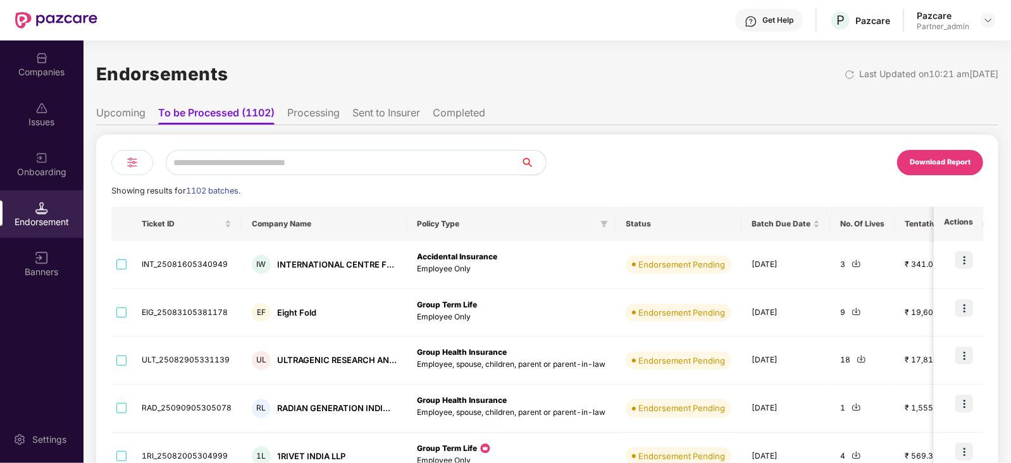
click at [120, 114] on li "Upcoming" at bounding box center [120, 115] width 49 height 18
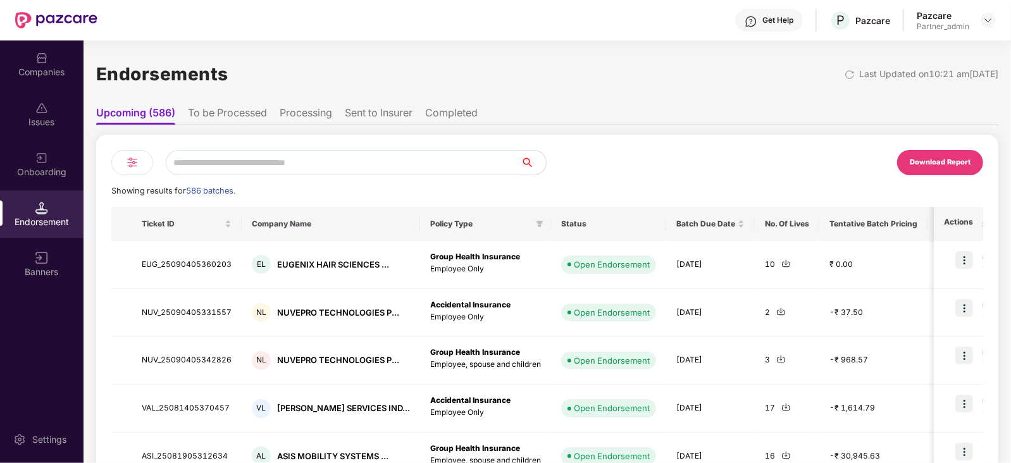
click at [949, 162] on div "Download Report" at bounding box center [940, 162] width 61 height 11
click at [30, 71] on div "Companies" at bounding box center [41, 72] width 83 height 13
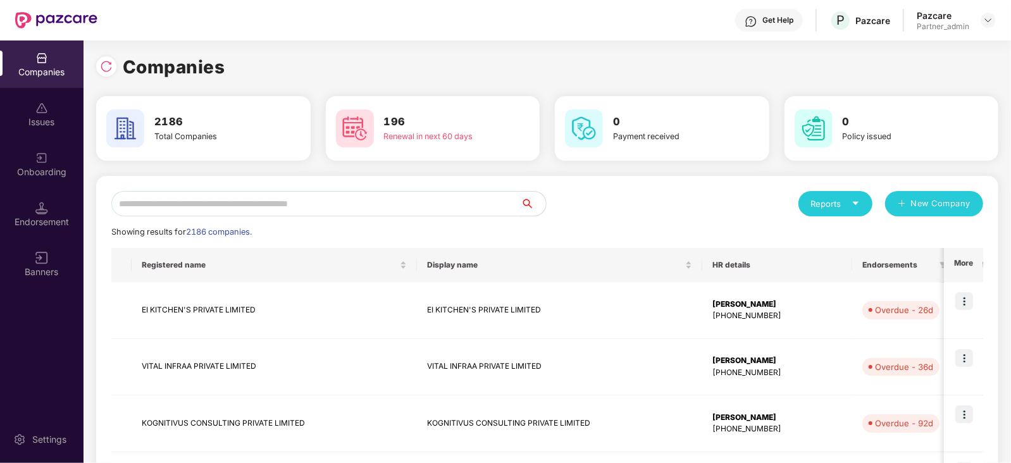
click at [859, 206] on icon "caret-down" at bounding box center [855, 203] width 8 height 8
click at [843, 236] on div "Companies" at bounding box center [829, 237] width 46 height 14
click at [152, 206] on input "text" at bounding box center [315, 203] width 409 height 25
paste input "**********"
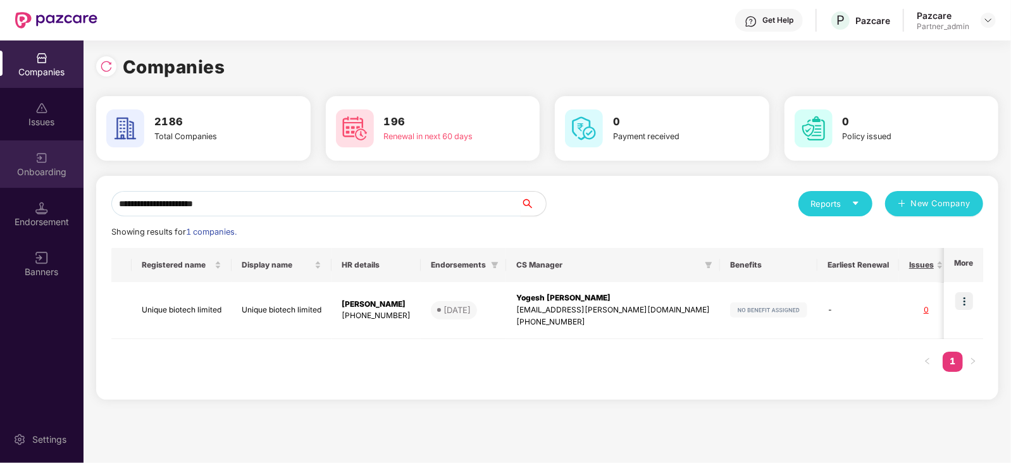
drag, startPoint x: 250, startPoint y: 206, endPoint x: 0, endPoint y: 172, distance: 252.8
click at [0, 173] on div "**********" at bounding box center [505, 251] width 1011 height 423
paste input "**********"
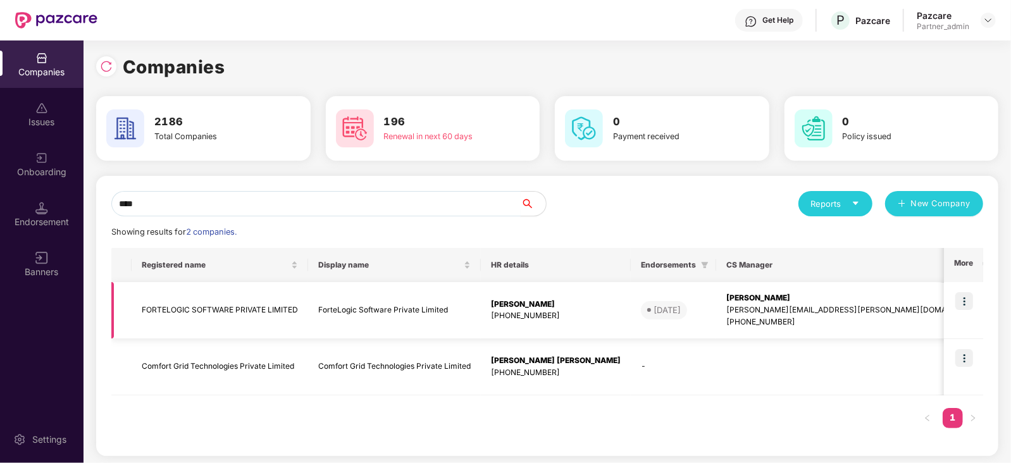
type input "****"
click at [47, 225] on div "Endorsement" at bounding box center [41, 222] width 83 height 13
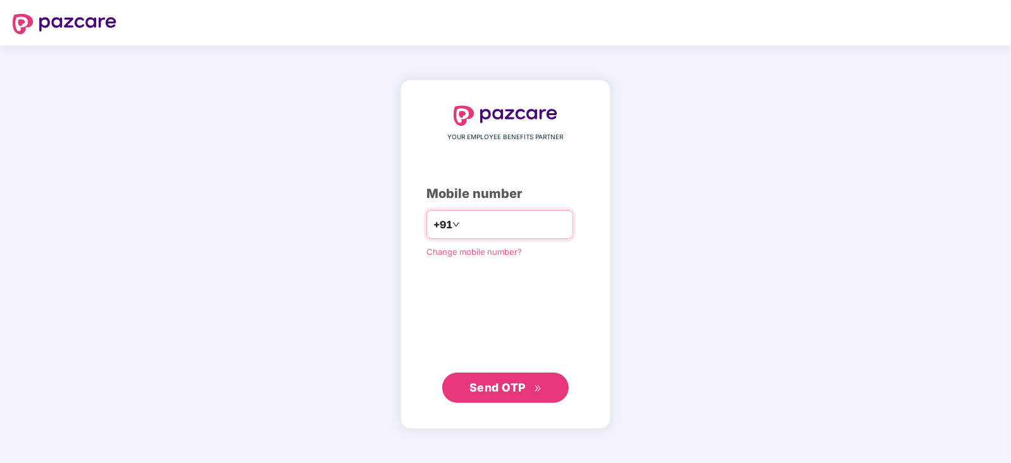
click at [473, 224] on input "number" at bounding box center [514, 224] width 104 height 20
type input "**********"
click at [502, 393] on span "Send OTP" at bounding box center [497, 387] width 56 height 13
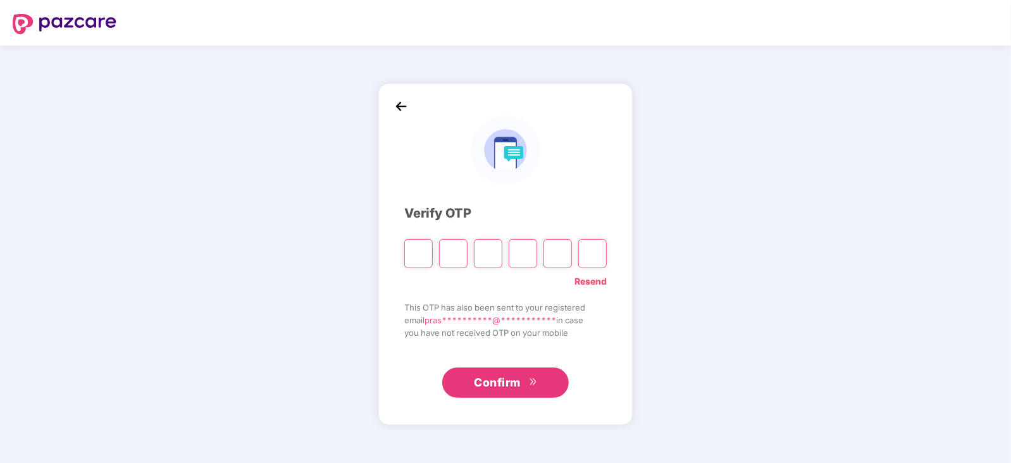
type input "*"
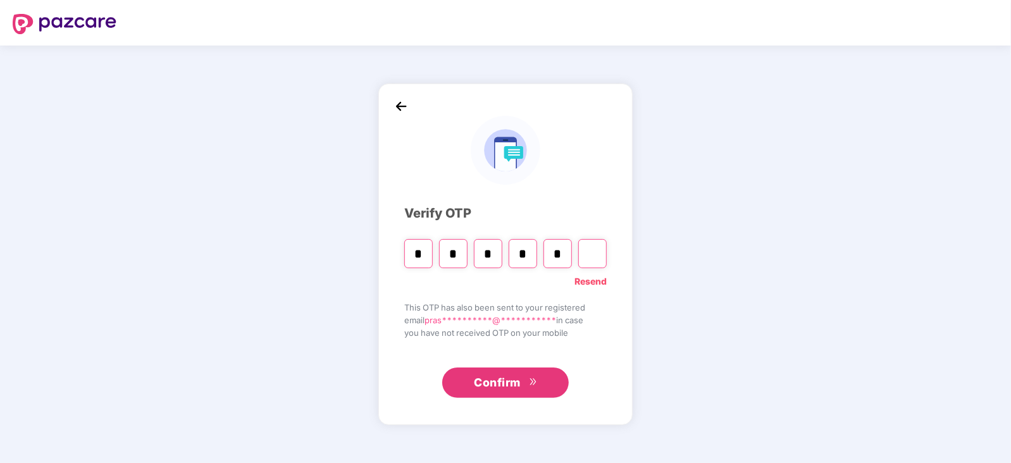
type input "*"
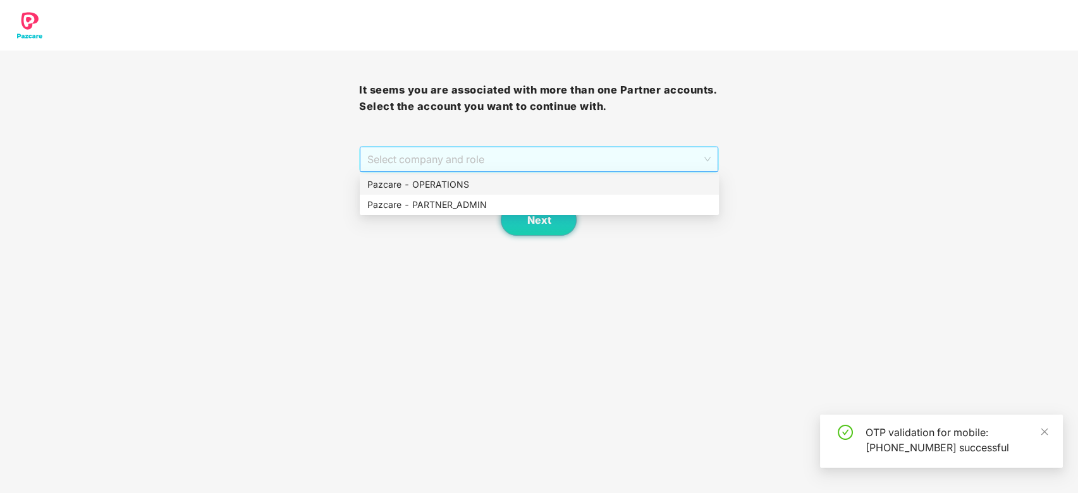
click at [519, 157] on span "Select company and role" at bounding box center [538, 159] width 343 height 24
click at [450, 206] on div "Pazcare - PARTNER_ADMIN" at bounding box center [539, 205] width 344 height 14
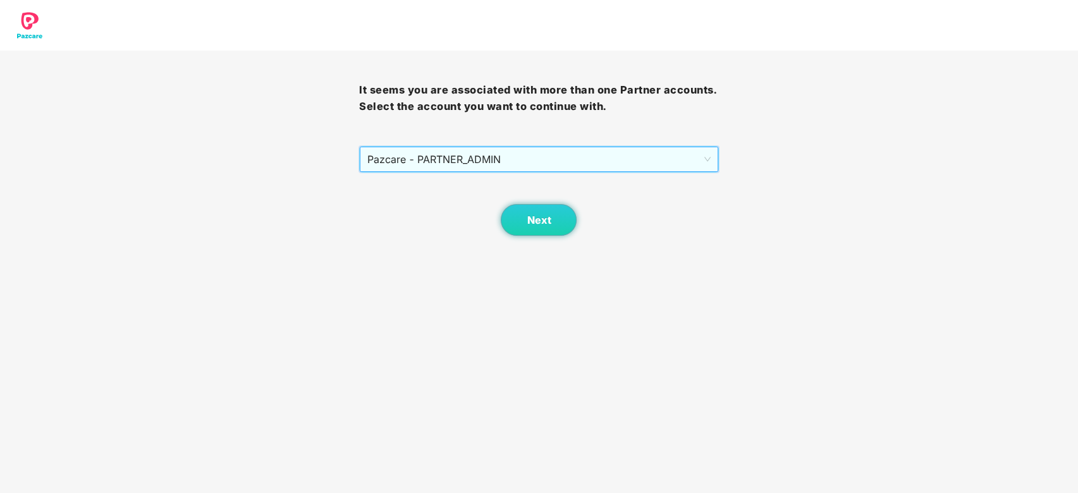
click at [446, 161] on span "Pazcare - PARTNER_ADMIN" at bounding box center [538, 159] width 343 height 24
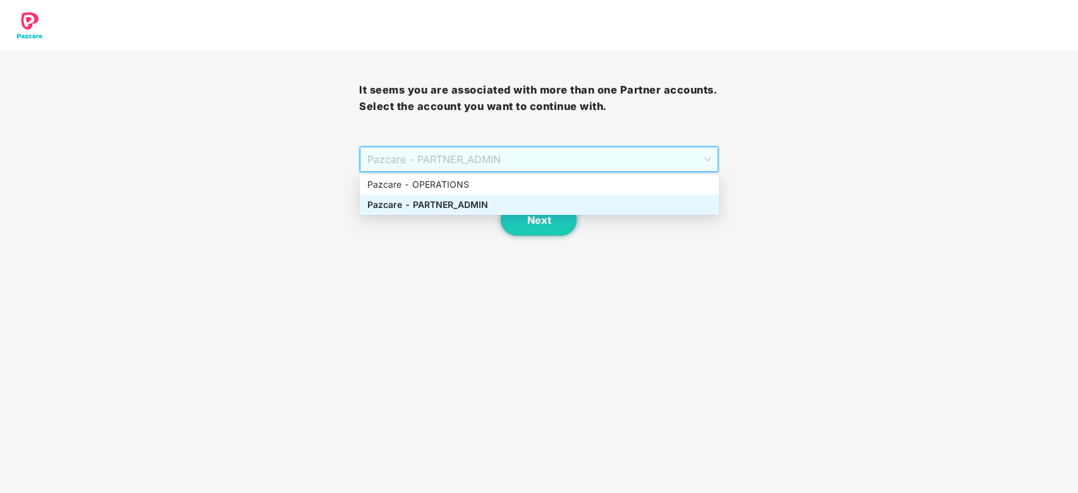
click at [436, 200] on div "Pazcare - PARTNER_ADMIN" at bounding box center [539, 205] width 344 height 14
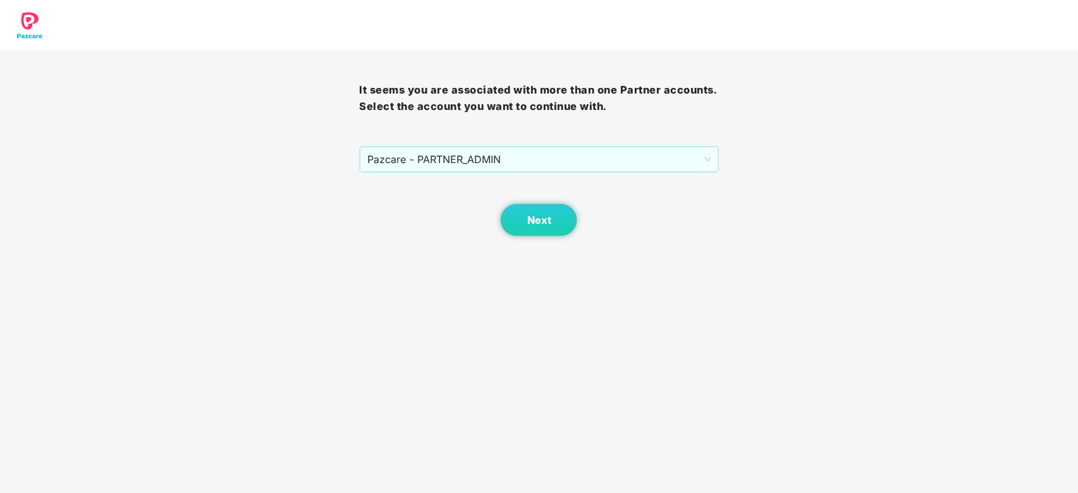
click at [529, 238] on body "It seems you are associated with more than one Partner accounts. Select the acc…" at bounding box center [539, 246] width 1078 height 493
click at [530, 223] on span "Next" at bounding box center [539, 220] width 24 height 12
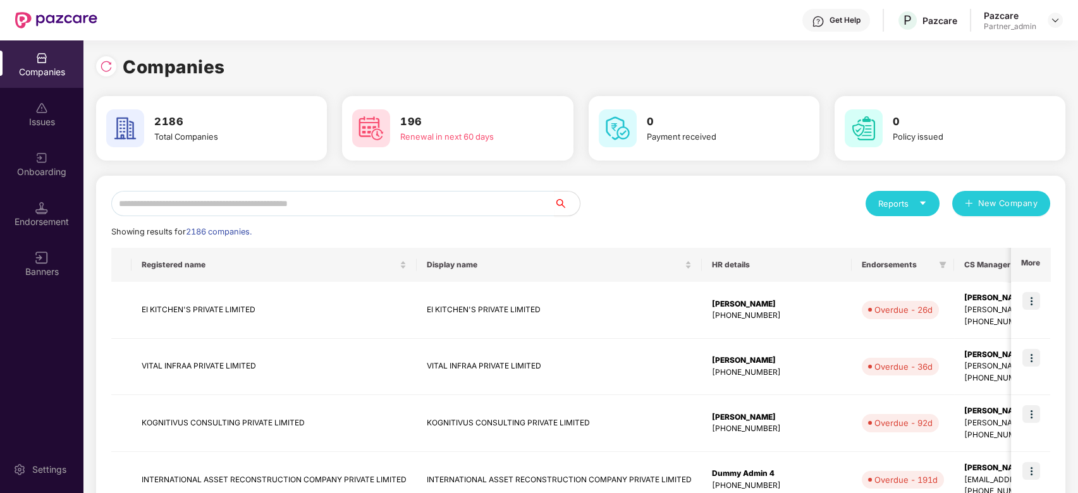
click at [45, 219] on div "Endorsement" at bounding box center [41, 222] width 83 height 13
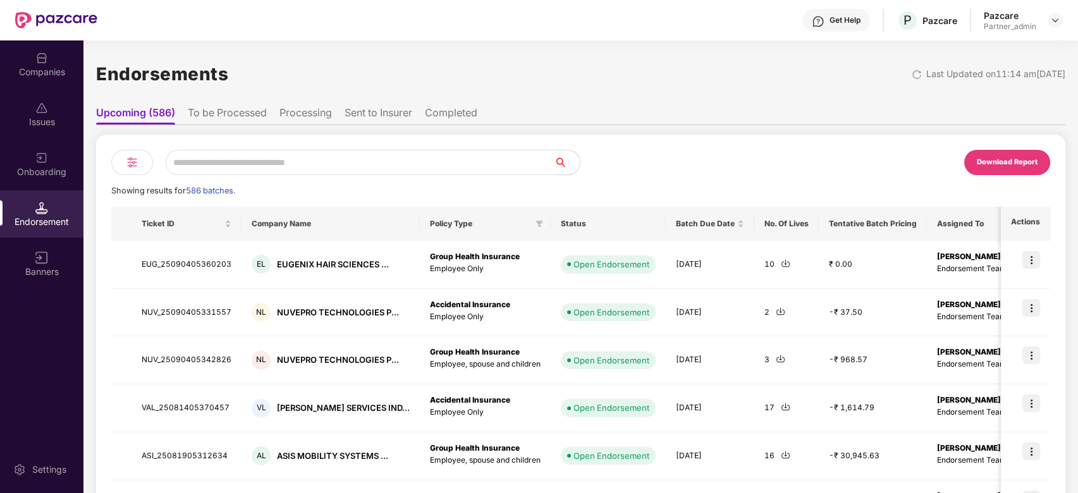
click at [200, 168] on input "text" at bounding box center [360, 162] width 389 height 25
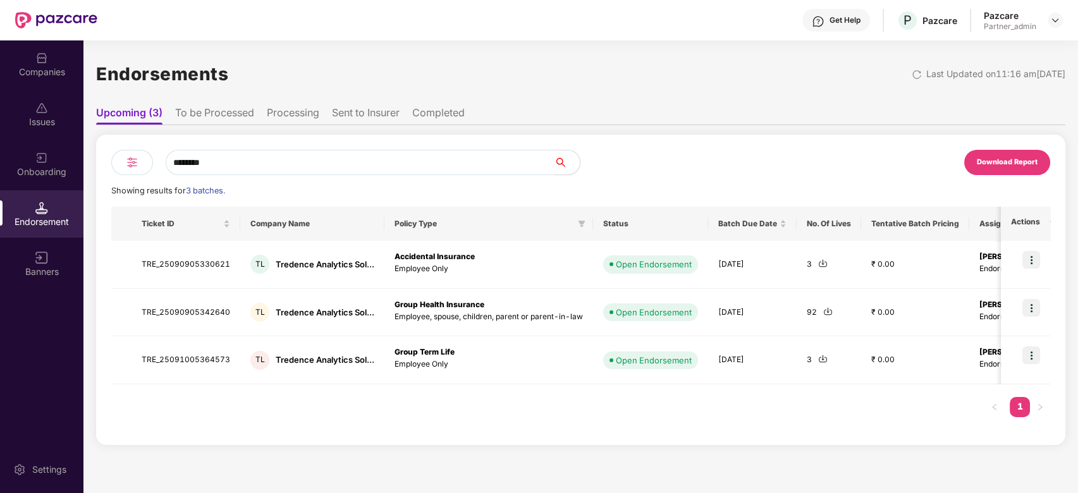
type input "********"
click at [221, 114] on li "To be Processed" at bounding box center [214, 115] width 79 height 18
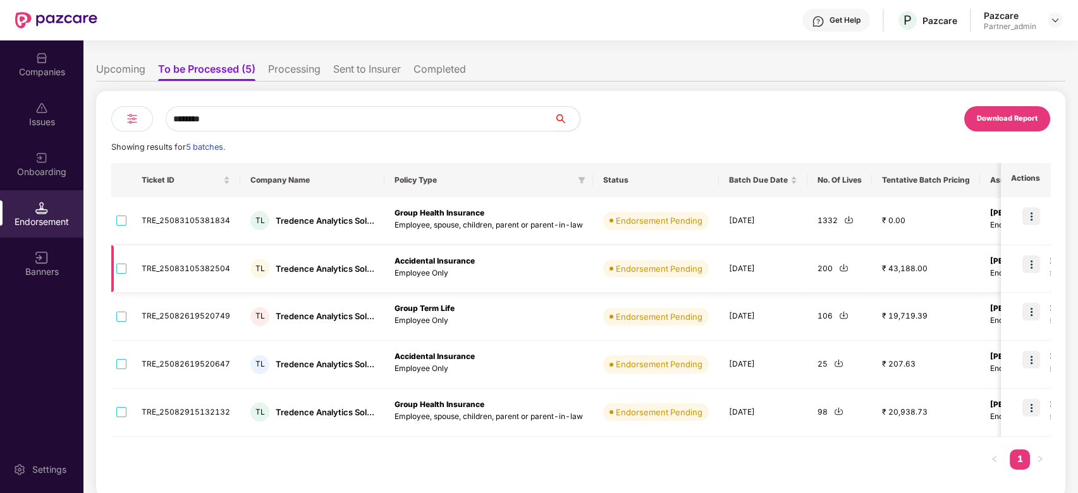
scroll to position [47, 0]
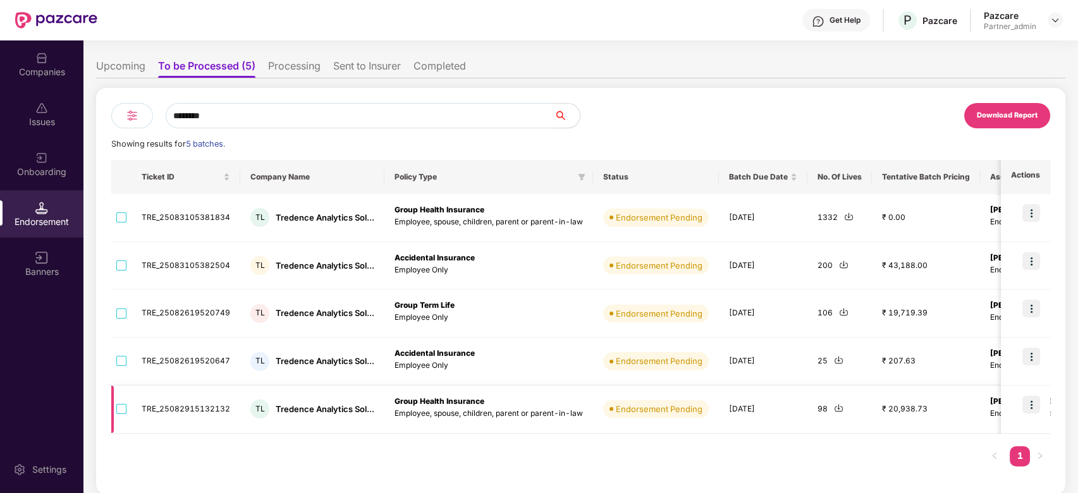
click at [836, 409] on img at bounding box center [838, 408] width 9 height 9
click at [835, 361] on img at bounding box center [838, 359] width 9 height 9
click at [840, 311] on img at bounding box center [843, 311] width 9 height 9
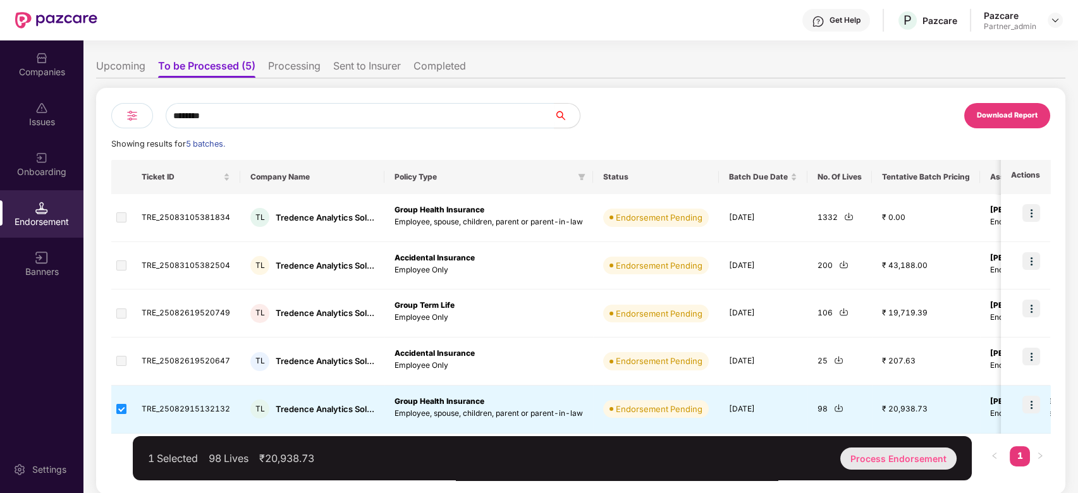
click at [903, 462] on div "Process Endorsement" at bounding box center [899, 459] width 116 height 22
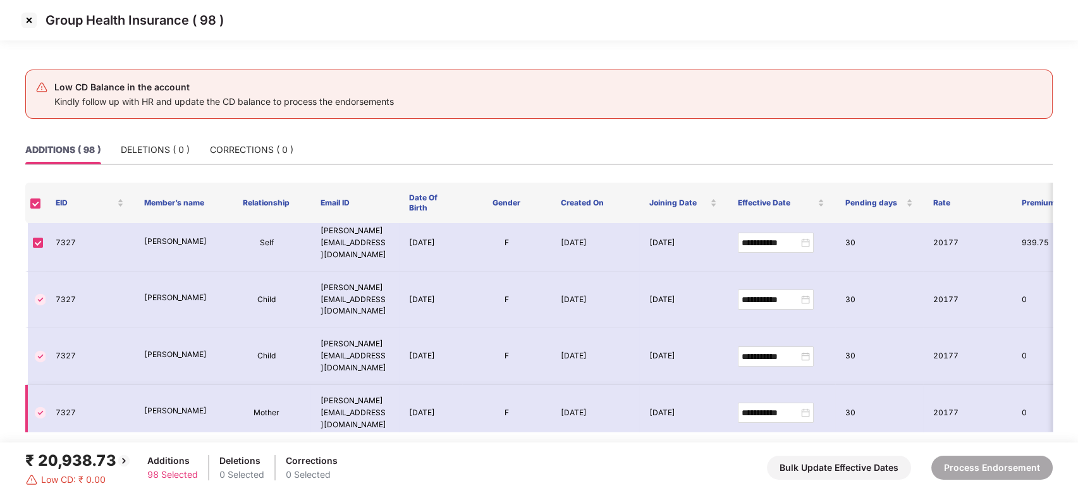
scroll to position [0, 0]
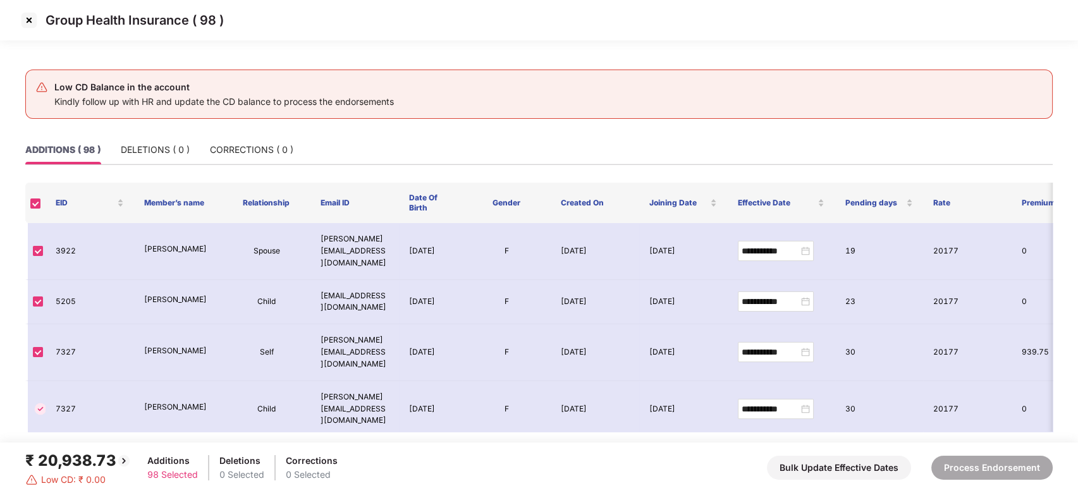
click at [27, 20] on img at bounding box center [29, 20] width 20 height 20
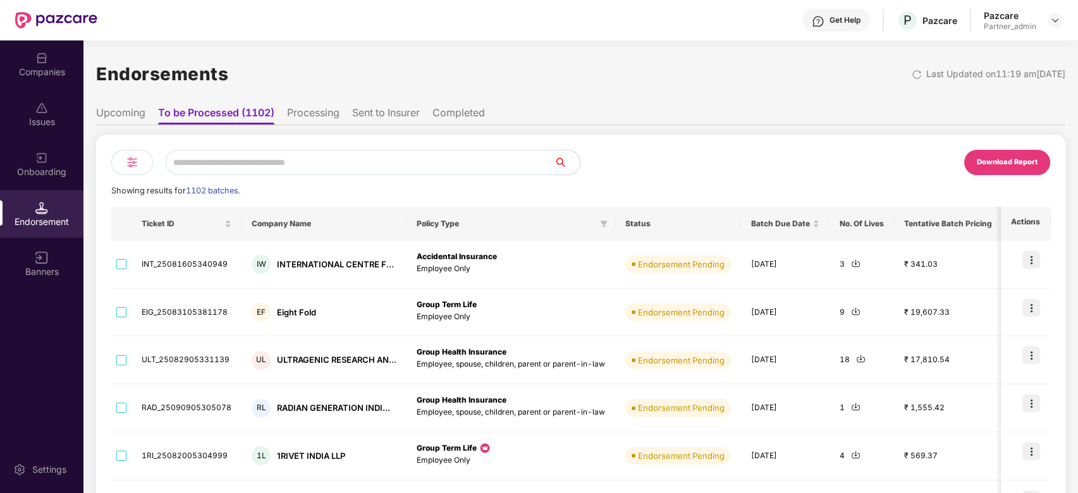
click at [219, 162] on input "text" at bounding box center [360, 162] width 389 height 25
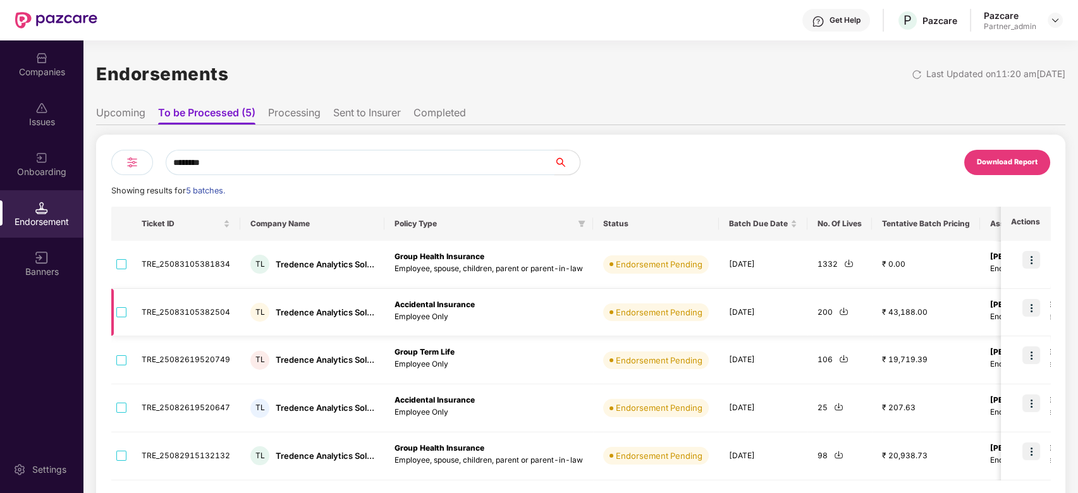
scroll to position [47, 0]
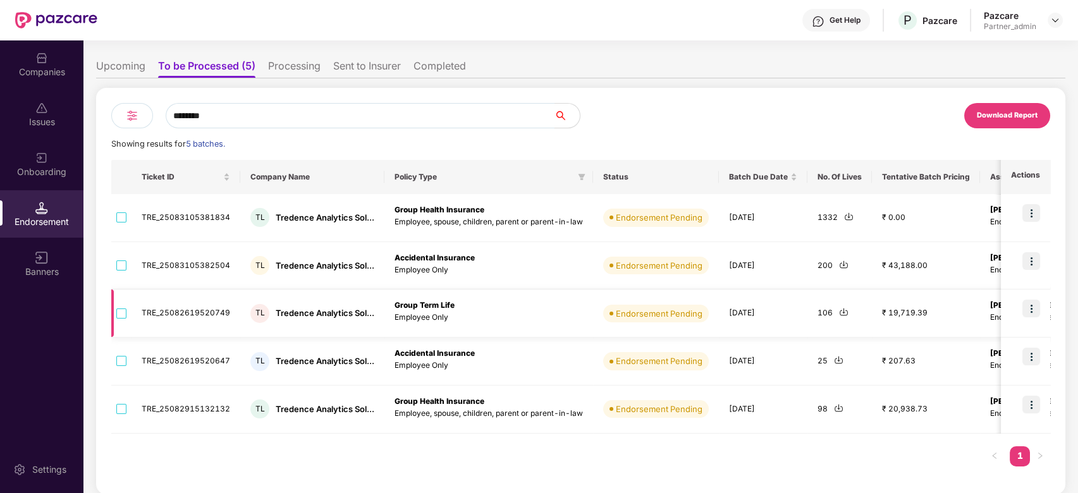
type input "********"
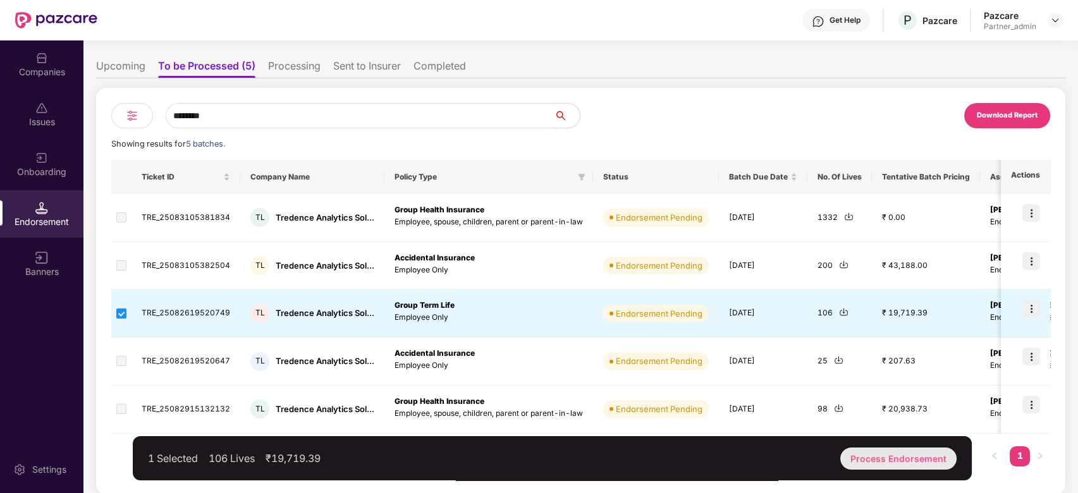
click at [891, 460] on div "Process Endorsement" at bounding box center [899, 459] width 116 height 22
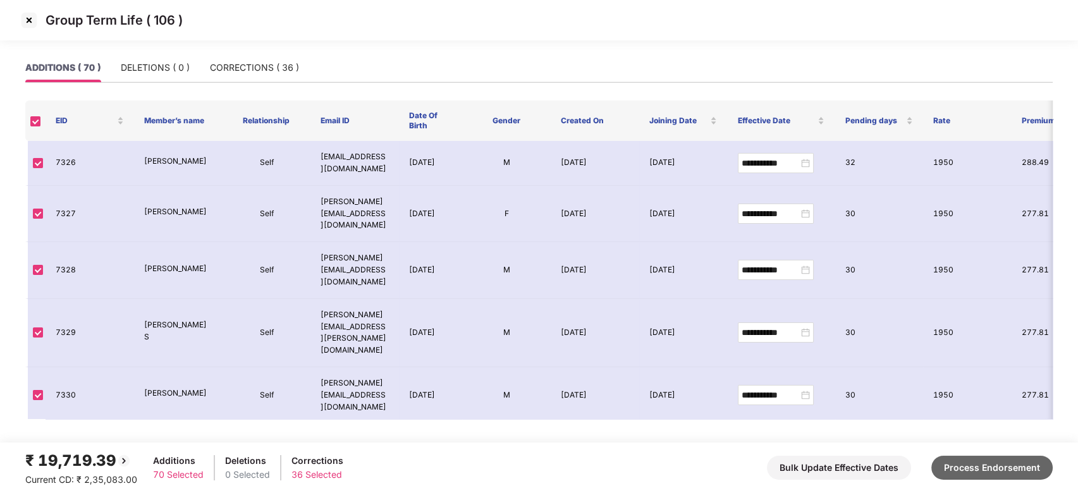
click at [996, 462] on button "Process Endorsement" at bounding box center [992, 468] width 121 height 24
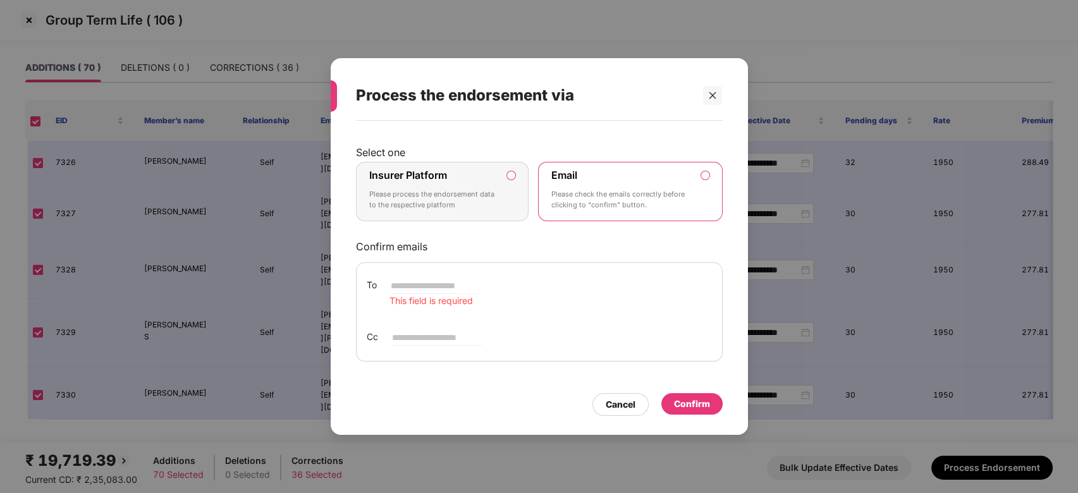
click at [435, 180] on label "Insurer Platform" at bounding box center [408, 175] width 78 height 13
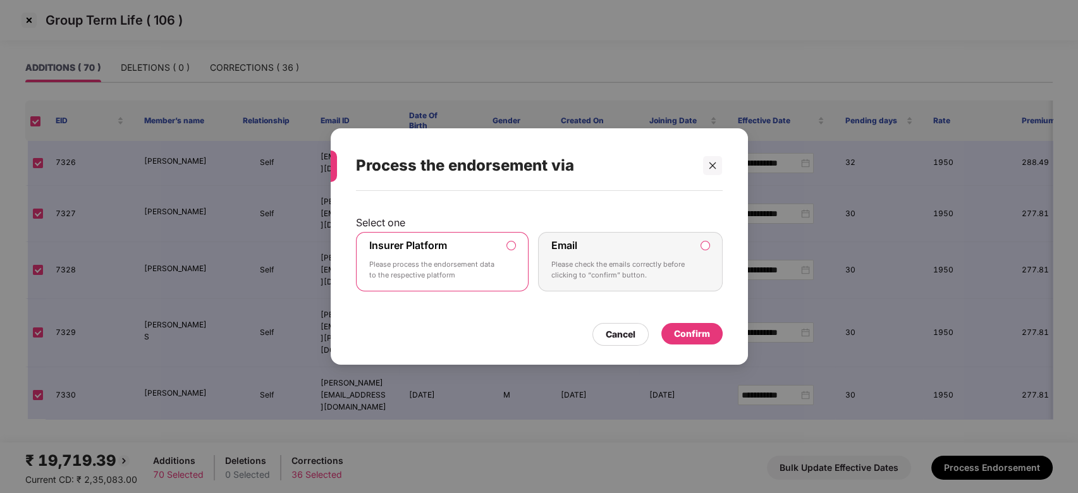
click at [689, 330] on div "Confirm" at bounding box center [692, 334] width 36 height 14
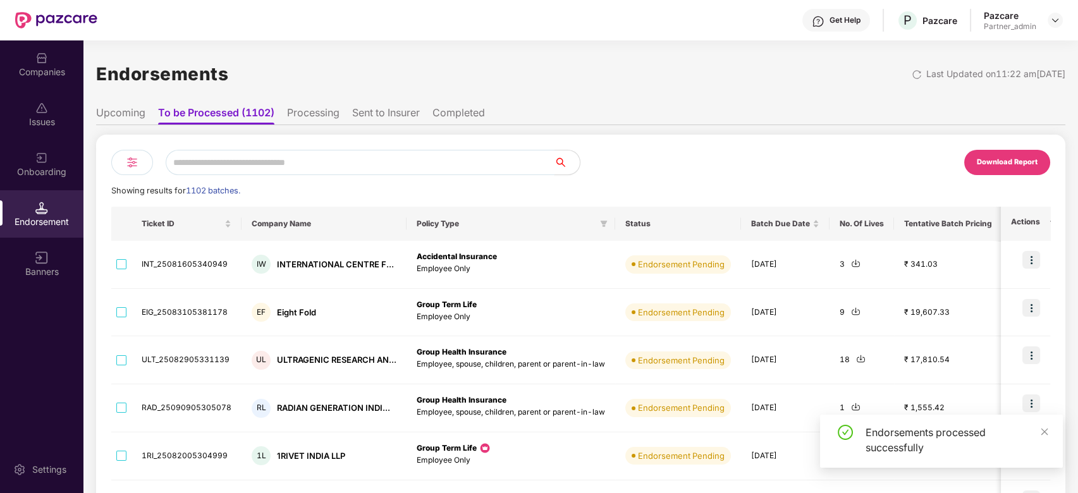
click at [231, 170] on input "text" at bounding box center [360, 162] width 389 height 25
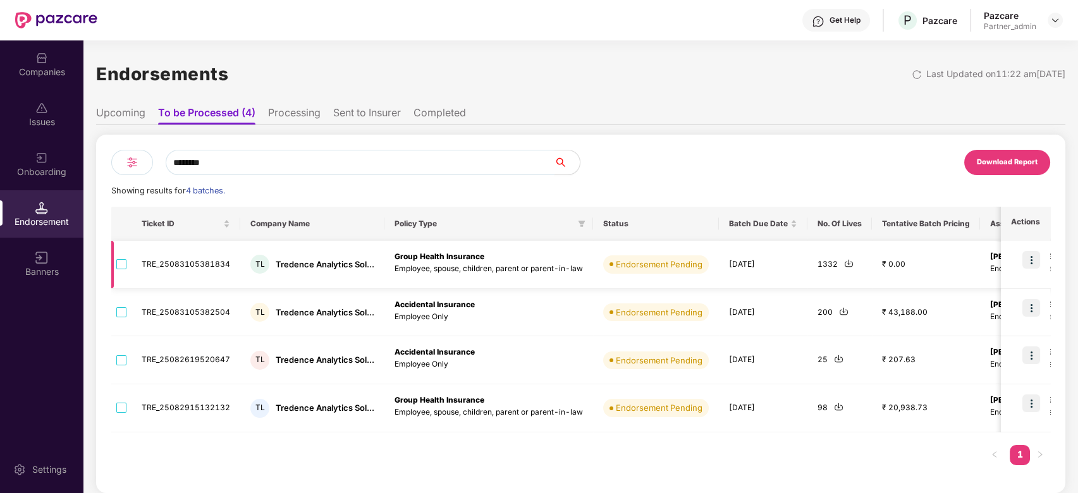
type input "********"
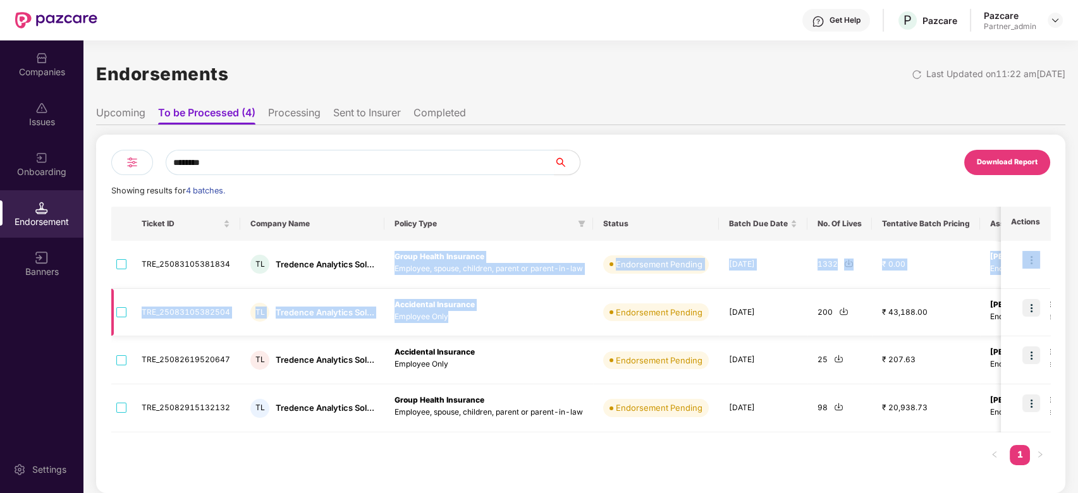
drag, startPoint x: 393, startPoint y: 254, endPoint x: 447, endPoint y: 314, distance: 80.6
click at [447, 314] on tbody "TRE_25083105381834 TL Tredence Analytics Sol... Group Health Insurance Employee…" at bounding box center [738, 337] width 1254 height 192
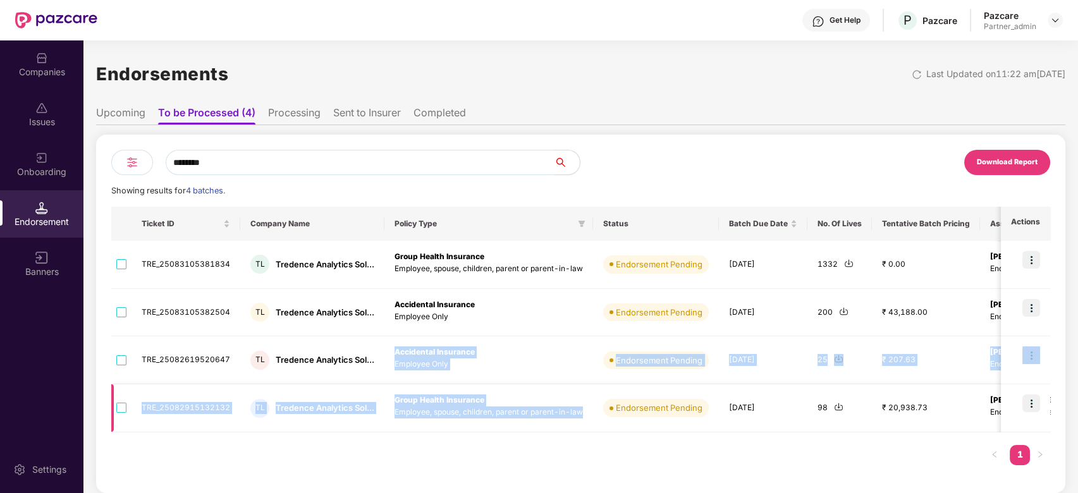
drag, startPoint x: 395, startPoint y: 350, endPoint x: 607, endPoint y: 403, distance: 218.9
click at [603, 414] on tbody "TRE_25083105381834 TL Tredence Analytics Sol... Group Health Insurance Employee…" at bounding box center [738, 337] width 1254 height 192
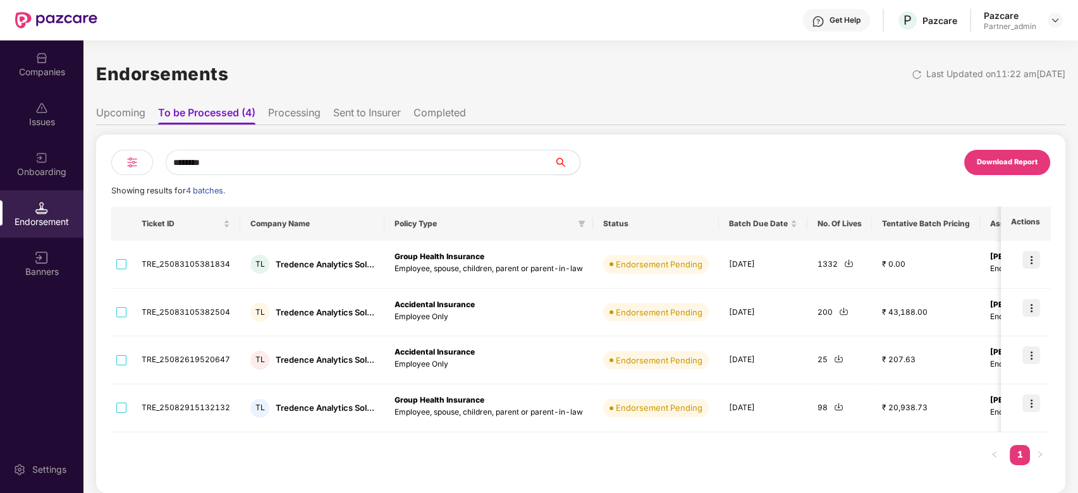
click at [386, 458] on div "Ticket ID Company Name Policy Type Status Batch Due Date No. Of Lives Tentative…" at bounding box center [580, 342] width 939 height 271
click at [844, 265] on img at bounding box center [848, 263] width 9 height 9
click at [840, 312] on img at bounding box center [843, 311] width 9 height 9
